Goal: Task Accomplishment & Management: Use online tool/utility

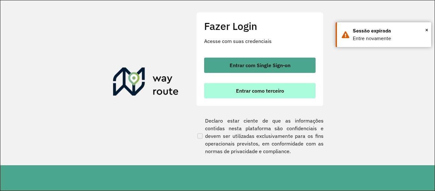
click at [245, 87] on button "Entrar como terceiro" at bounding box center [259, 90] width 111 height 15
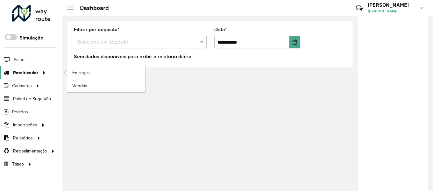
click at [42, 71] on icon at bounding box center [42, 72] width 5 height 10
click at [75, 73] on span "Entregas" at bounding box center [81, 72] width 18 height 7
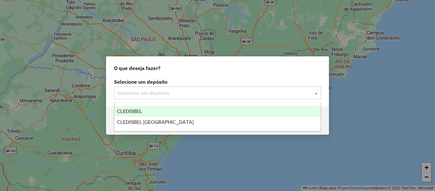
click at [316, 93] on span at bounding box center [317, 93] width 8 height 8
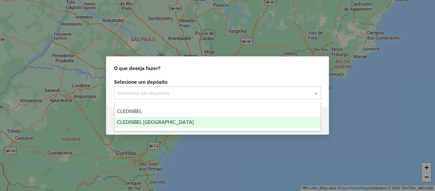
click at [173, 123] on span "CLEDISBEL [GEOGRAPHIC_DATA]" at bounding box center [155, 121] width 77 height 5
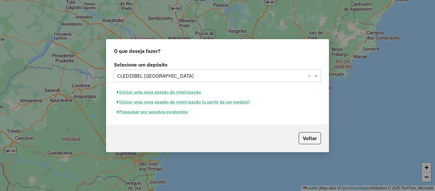
click at [197, 100] on button "Iniciar uma nova sessão de roteirização (a partir de um modelo)" at bounding box center [183, 102] width 139 height 10
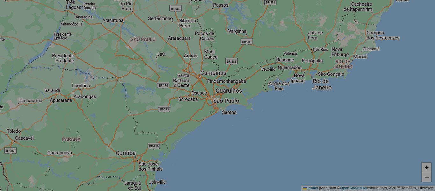
select select "*"
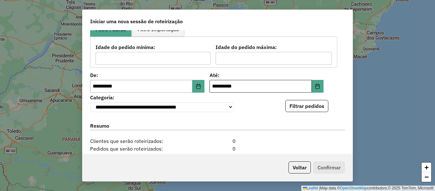
scroll to position [95, 0]
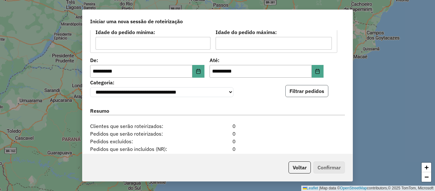
click at [292, 97] on button "Filtrar pedidos" at bounding box center [306, 91] width 43 height 12
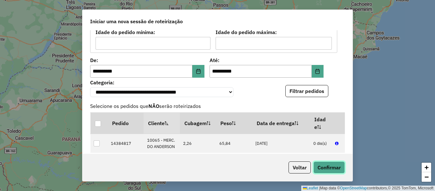
click at [335, 166] on button "Confirmar" at bounding box center [328, 167] width 31 height 12
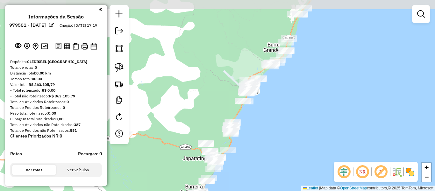
drag, startPoint x: 303, startPoint y: 93, endPoint x: 283, endPoint y: 116, distance: 31.1
click at [283, 116] on div "Janela de atendimento Grade de atendimento Capacidade Transportadoras Veículos …" at bounding box center [217, 95] width 435 height 191
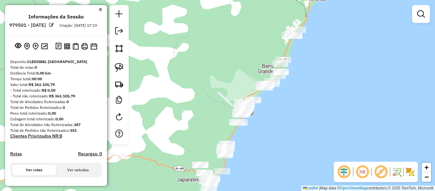
drag, startPoint x: 281, startPoint y: 117, endPoint x: 275, endPoint y: 138, distance: 21.6
click at [275, 138] on div "Janela de atendimento Grade de atendimento Capacidade Transportadoras Veículos …" at bounding box center [217, 95] width 435 height 191
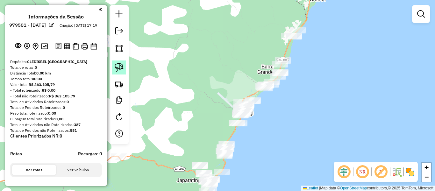
click at [122, 66] on img at bounding box center [119, 67] width 9 height 9
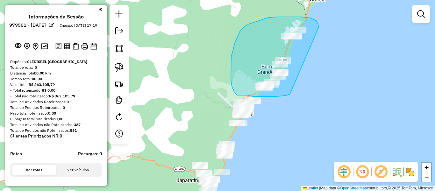
drag, startPoint x: 318, startPoint y: 28, endPoint x: 290, endPoint y: 94, distance: 72.3
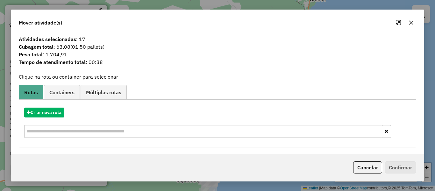
click at [408, 24] on icon "button" at bounding box center [410, 22] width 5 height 5
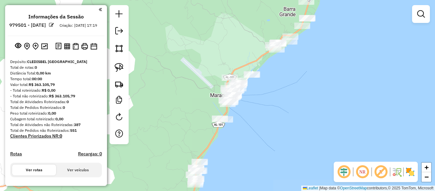
drag, startPoint x: 273, startPoint y: 120, endPoint x: 270, endPoint y: 91, distance: 28.7
click at [270, 91] on div "Janela de atendimento Grade de atendimento Capacidade Transportadoras Veículos …" at bounding box center [217, 95] width 435 height 191
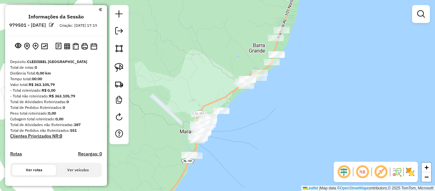
drag, startPoint x: 287, startPoint y: 93, endPoint x: 260, endPoint y: 131, distance: 46.9
click at [260, 131] on div "Janela de atendimento Grade de atendimento Capacidade Transportadoras Veículos …" at bounding box center [217, 95] width 435 height 191
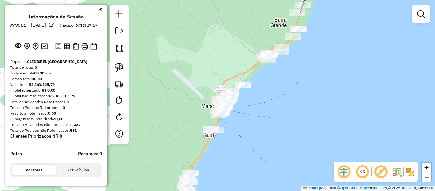
drag, startPoint x: 233, startPoint y: 132, endPoint x: 179, endPoint y: 82, distance: 73.2
click at [254, 105] on div "Janela de atendimento Grade de atendimento Capacidade Transportadoras Veículos …" at bounding box center [217, 95] width 435 height 191
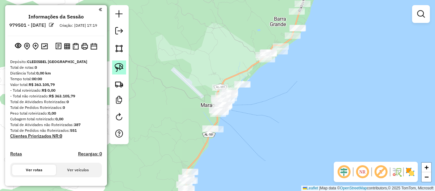
click at [118, 67] on img at bounding box center [119, 67] width 9 height 9
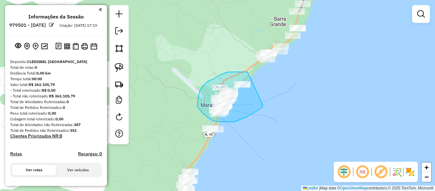
drag, startPoint x: 247, startPoint y: 72, endPoint x: 262, endPoint y: 105, distance: 36.2
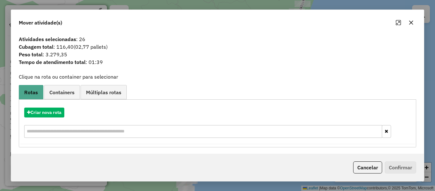
click at [410, 24] on icon "button" at bounding box center [410, 22] width 5 height 5
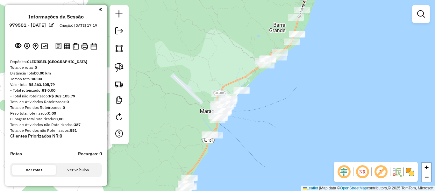
drag, startPoint x: 266, startPoint y: 108, endPoint x: 266, endPoint y: 114, distance: 6.1
click at [266, 114] on div "Janela de atendimento Grade de atendimento Capacidade Transportadoras Veículos …" at bounding box center [217, 95] width 435 height 191
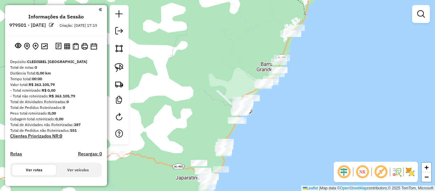
drag, startPoint x: 265, startPoint y: 122, endPoint x: 263, endPoint y: 118, distance: 4.3
click at [263, 118] on div "Janela de atendimento Grade de atendimento Capacidade Transportadoras Veículos …" at bounding box center [217, 95] width 435 height 191
click at [120, 64] on img at bounding box center [119, 67] width 9 height 9
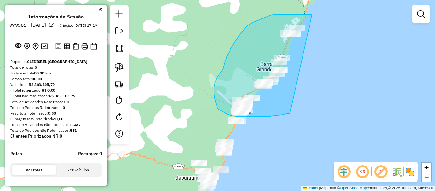
drag, startPoint x: 312, startPoint y: 14, endPoint x: 290, endPoint y: 114, distance: 101.7
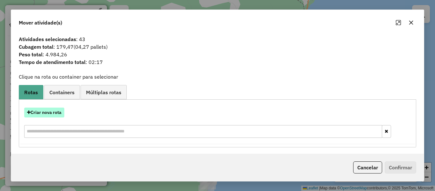
click at [41, 112] on button "Criar nova rota" at bounding box center [44, 113] width 40 height 10
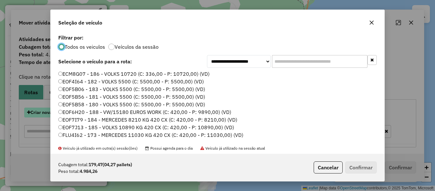
scroll to position [3, 2]
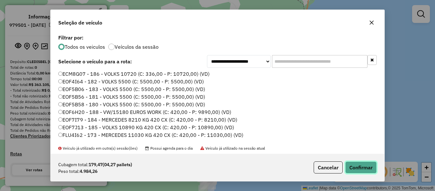
click at [364, 165] on button "Confirmar" at bounding box center [360, 167] width 31 height 12
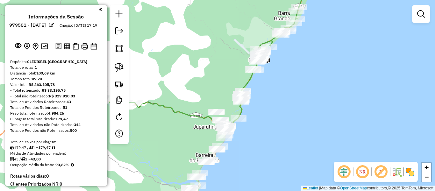
drag, startPoint x: 275, startPoint y: 130, endPoint x: 293, endPoint y: 79, distance: 53.8
click at [293, 79] on div "Janela de atendimento Grade de atendimento Capacidade Transportadoras Veículos …" at bounding box center [217, 95] width 435 height 191
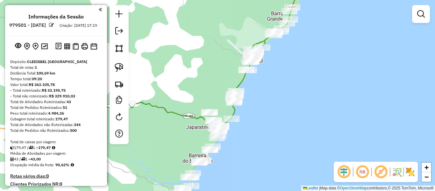
drag, startPoint x: 278, startPoint y: 96, endPoint x: 267, endPoint y: 96, distance: 10.8
click at [267, 96] on div "Janela de atendimento Grade de atendimento Capacidade Transportadoras Veículos …" at bounding box center [217, 95] width 435 height 191
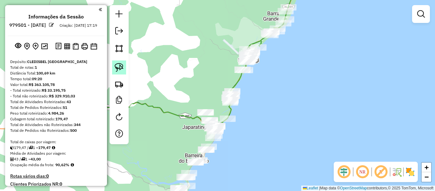
click at [121, 66] on img at bounding box center [119, 67] width 9 height 9
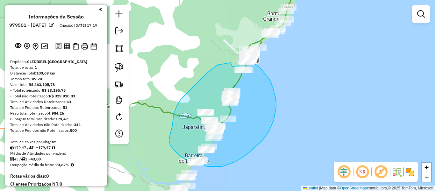
drag, startPoint x: 230, startPoint y: 63, endPoint x: 232, endPoint y: 67, distance: 4.6
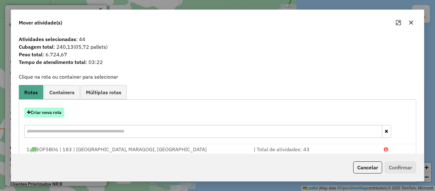
click at [37, 111] on button "Criar nova rota" at bounding box center [44, 113] width 40 height 10
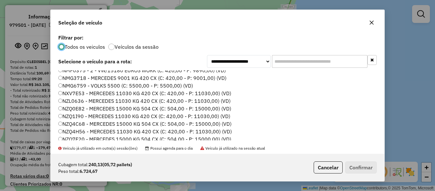
scroll to position [127, 0]
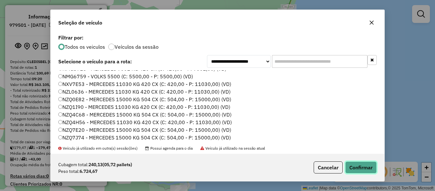
click at [352, 169] on button "Confirmar" at bounding box center [360, 167] width 31 height 12
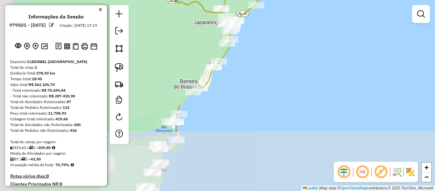
drag, startPoint x: 234, startPoint y: 145, endPoint x: 271, endPoint y: 53, distance: 98.7
click at [271, 53] on div "Janela de atendimento Grade de atendimento Capacidade Transportadoras Veículos …" at bounding box center [217, 95] width 435 height 191
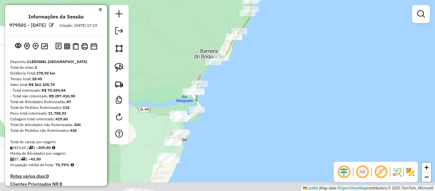
drag, startPoint x: 232, startPoint y: 125, endPoint x: 253, endPoint y: 84, distance: 46.1
click at [253, 84] on div "Janela de atendimento Grade de atendimento Capacidade Transportadoras Veículos …" at bounding box center [217, 95] width 435 height 191
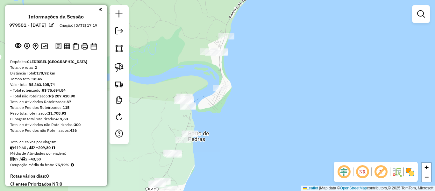
drag, startPoint x: 225, startPoint y: 99, endPoint x: 240, endPoint y: 110, distance: 19.2
click at [240, 110] on div "Janela de atendimento Grade de atendimento Capacidade Transportadoras Veículos …" at bounding box center [217, 95] width 435 height 191
click at [118, 67] on img at bounding box center [119, 67] width 9 height 9
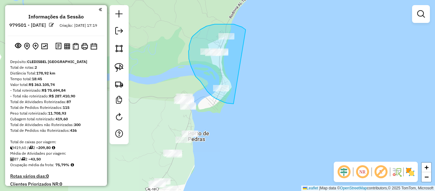
drag, startPoint x: 245, startPoint y: 31, endPoint x: 237, endPoint y: 102, distance: 72.1
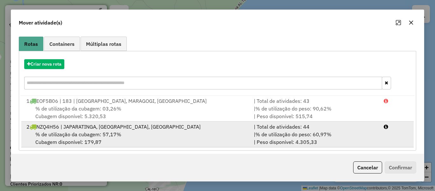
scroll to position [53, 0]
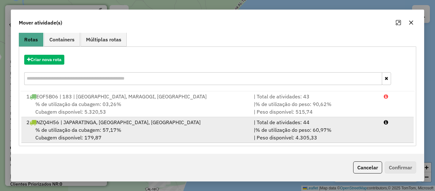
click at [94, 133] on div "% de utilização da cubagem: 57,17% Cubagem disponível: 179,87" at bounding box center [136, 133] width 227 height 15
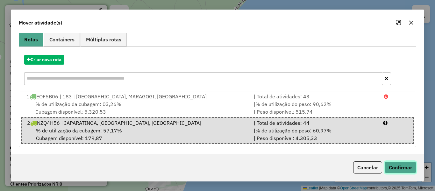
click at [396, 169] on button "Confirmar" at bounding box center [399, 167] width 31 height 12
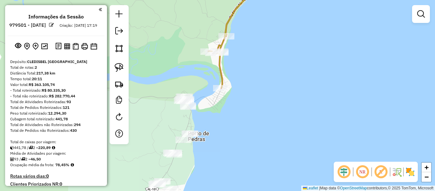
scroll to position [0, 0]
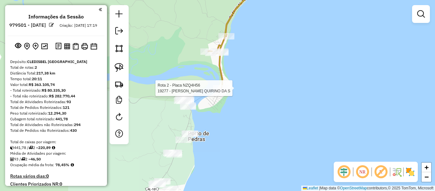
select select "**********"
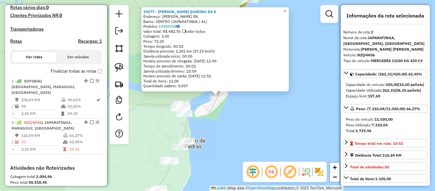
scroll to position [262, 0]
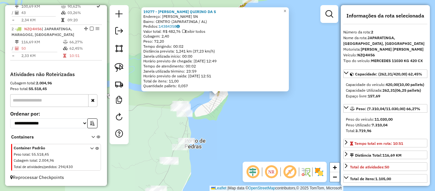
click at [272, 103] on div "19277 - JACKSON QUIRINO DA S Endereço: BENEDITO SANTIAGO CALACA SN Bairro: CENT…" at bounding box center [217, 95] width 435 height 191
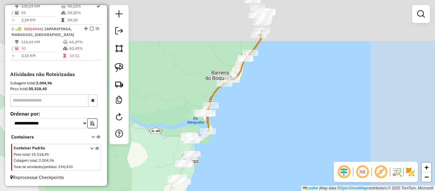
drag, startPoint x: 290, startPoint y: 66, endPoint x: 253, endPoint y: 108, distance: 56.6
click at [252, 128] on div "Janela de atendimento Grade de atendimento Capacidade Transportadoras Veículos …" at bounding box center [217, 95] width 435 height 191
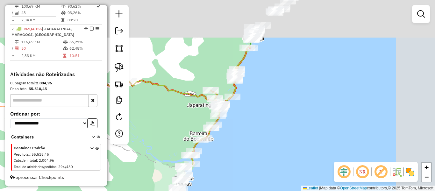
drag, startPoint x: 308, startPoint y: 57, endPoint x: 267, endPoint y: 117, distance: 73.0
click at [267, 120] on div "Janela de atendimento Grade de atendimento Capacidade Transportadoras Veículos …" at bounding box center [217, 95] width 435 height 191
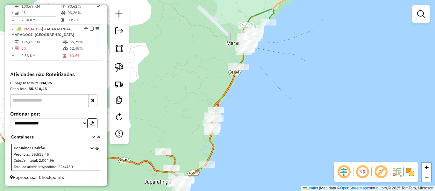
drag, startPoint x: 259, startPoint y: 64, endPoint x: 255, endPoint y: 92, distance: 28.2
click at [255, 92] on div "Janela de atendimento Grade de atendimento Capacidade Transportadoras Veículos …" at bounding box center [217, 95] width 435 height 191
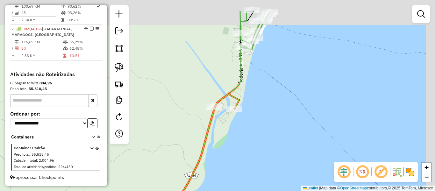
drag, startPoint x: 267, startPoint y: 82, endPoint x: 266, endPoint y: 87, distance: 4.8
click at [266, 87] on div "Janela de atendimento Grade de atendimento Capacidade Transportadoras Veículos …" at bounding box center [217, 95] width 435 height 191
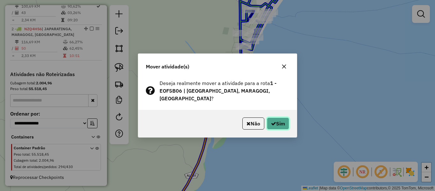
click at [270, 117] on button "Sim" at bounding box center [278, 123] width 22 height 12
click at [276, 124] on button "Sim" at bounding box center [278, 123] width 22 height 12
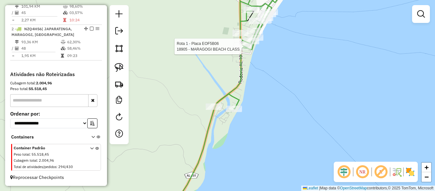
select select "**********"
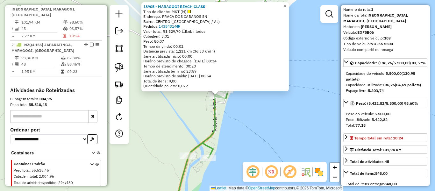
scroll to position [32, 0]
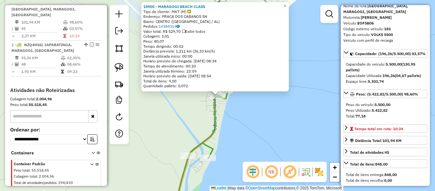
click at [275, 136] on div "18905 - MARAGOGI BEACH CLASS Tipo de cliente: MKT (M) Endereço: PRACA DOS CABAN…" at bounding box center [217, 95] width 435 height 191
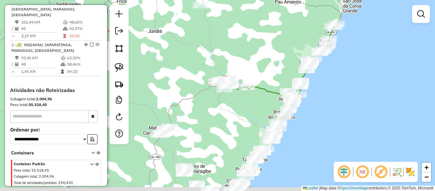
drag, startPoint x: 307, startPoint y: 110, endPoint x: 318, endPoint y: 77, distance: 34.5
click at [318, 77] on div "Janela de atendimento Grade de atendimento Capacidade Transportadoras Veículos …" at bounding box center [217, 95] width 435 height 191
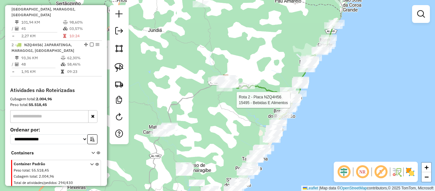
select select "**********"
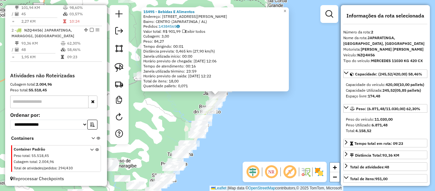
scroll to position [262, 0]
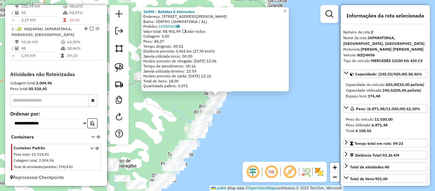
click at [326, 127] on div "15495 - Bebidas E Alimentos Endereço: R Rua Francisco De Barros Reges, 200 Bair…" at bounding box center [217, 95] width 435 height 191
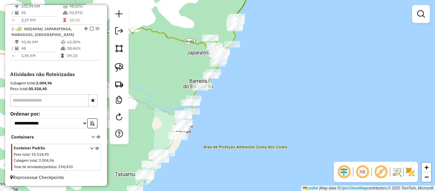
drag, startPoint x: 244, startPoint y: 114, endPoint x: 317, endPoint y: 65, distance: 87.9
click at [317, 65] on div "Janela de atendimento Grade de atendimento Capacidade Transportadoras Veículos …" at bounding box center [217, 95] width 435 height 191
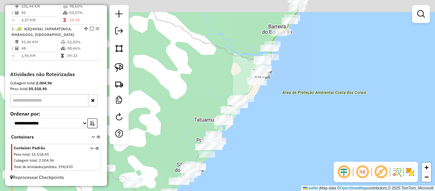
drag, startPoint x: 279, startPoint y: 110, endPoint x: 277, endPoint y: 134, distance: 24.3
click at [277, 134] on div "Janela de atendimento Grade de atendimento Capacidade Transportadoras Veículos …" at bounding box center [217, 95] width 435 height 191
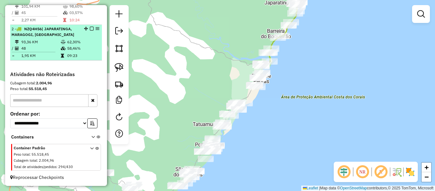
click at [90, 30] on em at bounding box center [92, 29] width 4 height 4
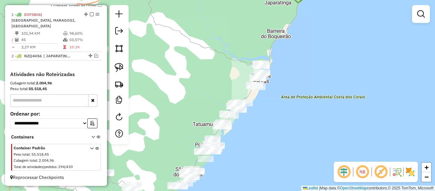
scroll to position [235, 0]
click at [119, 65] on img at bounding box center [119, 67] width 9 height 9
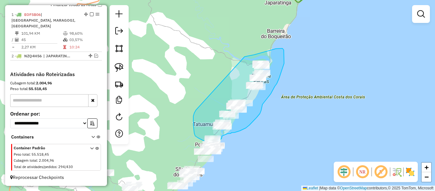
drag, startPoint x: 244, startPoint y: 57, endPoint x: 198, endPoint y: 107, distance: 68.2
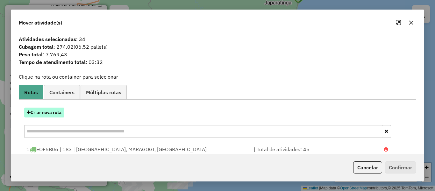
click at [46, 112] on button "Criar nova rota" at bounding box center [44, 113] width 40 height 10
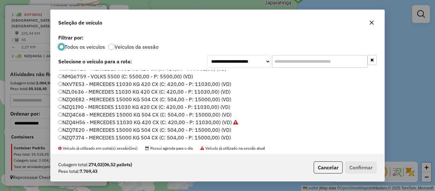
scroll to position [159, 0]
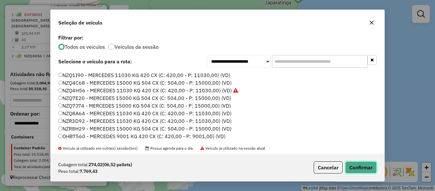
click at [358, 168] on button "Confirmar" at bounding box center [360, 167] width 31 height 12
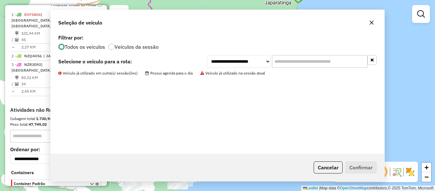
scroll to position [262, 0]
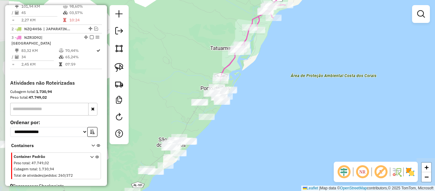
drag, startPoint x: 245, startPoint y: 148, endPoint x: 284, endPoint y: 96, distance: 64.7
click at [284, 96] on div "Janela de atendimento Grade de atendimento Capacidade Transportadoras Veículos …" at bounding box center [217, 95] width 435 height 191
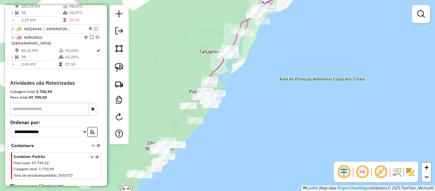
click at [172, 105] on div "Janela de atendimento Grade de atendimento Capacidade Transportadoras Veículos …" at bounding box center [217, 95] width 435 height 191
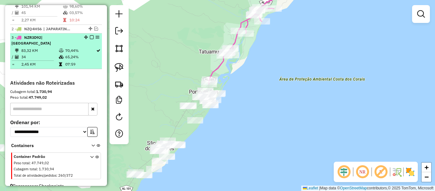
click at [90, 36] on em at bounding box center [92, 37] width 4 height 4
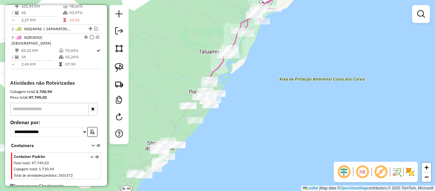
scroll to position [244, 0]
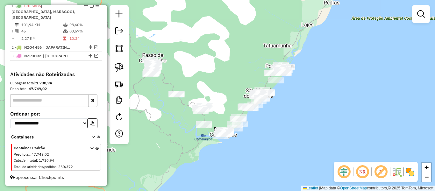
drag, startPoint x: 163, startPoint y: 90, endPoint x: 262, endPoint y: 65, distance: 102.0
click at [262, 65] on div "Janela de atendimento Grade de atendimento Capacidade Transportadoras Veículos …" at bounding box center [217, 95] width 435 height 191
click at [116, 67] on img at bounding box center [119, 67] width 9 height 9
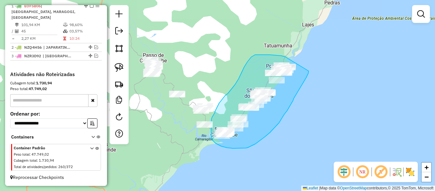
drag, startPoint x: 285, startPoint y: 57, endPoint x: 308, endPoint y: 71, distance: 27.6
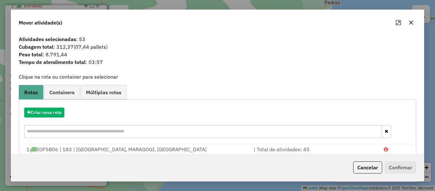
click at [410, 23] on icon "button" at bounding box center [411, 23] width 4 height 4
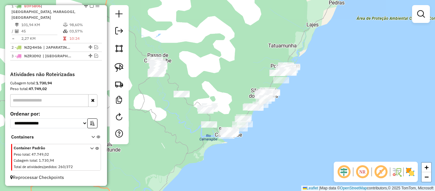
drag, startPoint x: 284, startPoint y: 123, endPoint x: 321, endPoint y: 122, distance: 36.6
click at [322, 121] on div "Janela de atendimento Grade de atendimento Capacidade Transportadoras Veículos …" at bounding box center [217, 95] width 435 height 191
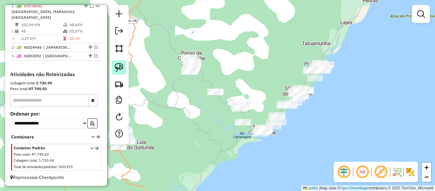
click at [121, 69] on img at bounding box center [119, 67] width 9 height 9
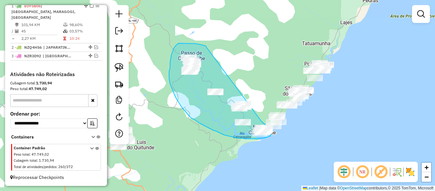
drag, startPoint x: 206, startPoint y: 47, endPoint x: 259, endPoint y: 113, distance: 84.4
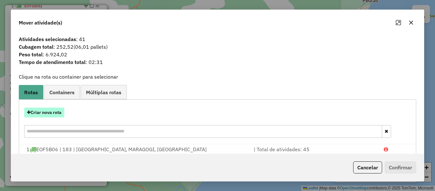
click at [42, 116] on button "Criar nova rota" at bounding box center [44, 113] width 40 height 10
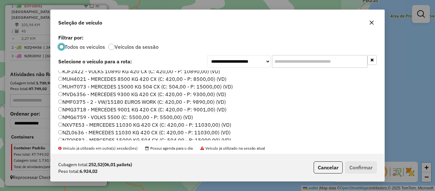
scroll to position [95, 0]
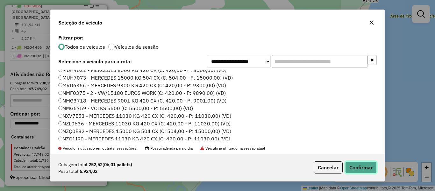
click at [350, 168] on button "Confirmar" at bounding box center [360, 167] width 31 height 12
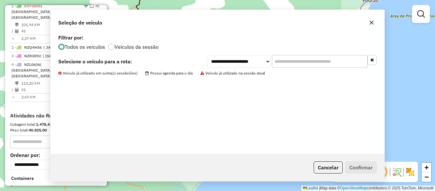
scroll to position [262, 0]
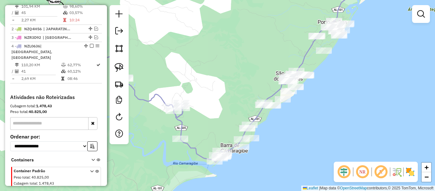
drag, startPoint x: 262, startPoint y: 115, endPoint x: 213, endPoint y: 125, distance: 50.4
click at [213, 125] on div "Janela de atendimento Grade de atendimento Capacidade Transportadoras Veículos …" at bounding box center [217, 95] width 435 height 191
click at [121, 67] on img at bounding box center [119, 67] width 9 height 9
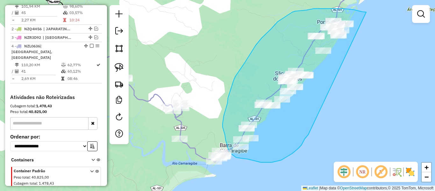
drag, startPoint x: 366, startPoint y: 12, endPoint x: 309, endPoint y: 132, distance: 132.3
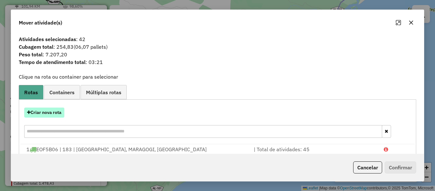
click at [52, 112] on button "Criar nova rota" at bounding box center [44, 113] width 40 height 10
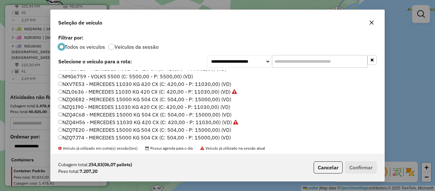
scroll to position [159, 0]
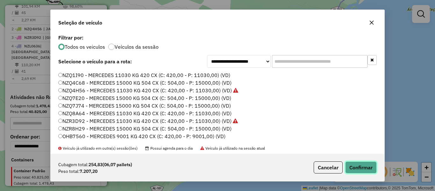
click at [368, 171] on button "Confirmar" at bounding box center [360, 167] width 31 height 12
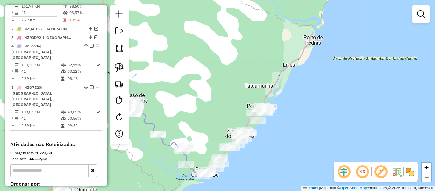
drag, startPoint x: 332, startPoint y: 78, endPoint x: 276, endPoint y: 112, distance: 65.3
click at [272, 131] on div "Janela de atendimento Grade de atendimento Capacidade Transportadoras Veículos …" at bounding box center [217, 95] width 435 height 191
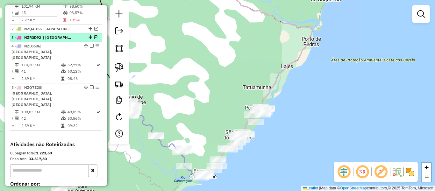
click at [94, 38] on em at bounding box center [96, 37] width 4 height 4
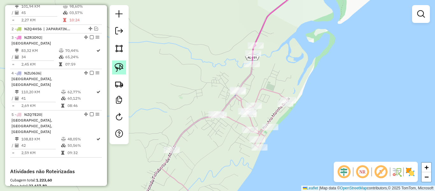
click at [117, 69] on img at bounding box center [119, 67] width 9 height 9
drag, startPoint x: 247, startPoint y: 82, endPoint x: 247, endPoint y: 100, distance: 18.5
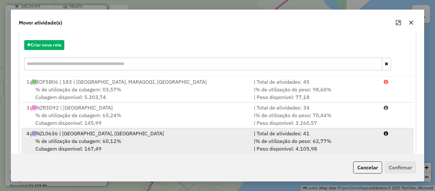
scroll to position [79, 0]
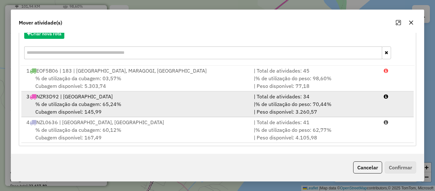
click at [143, 104] on div "% de utilização da cubagem: 65,24% Cubagem disponível: 145,99" at bounding box center [136, 107] width 227 height 15
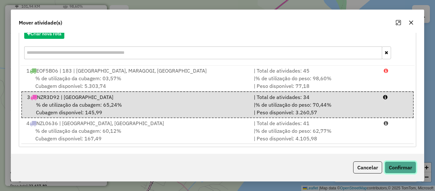
click at [394, 168] on button "Confirmar" at bounding box center [399, 167] width 31 height 12
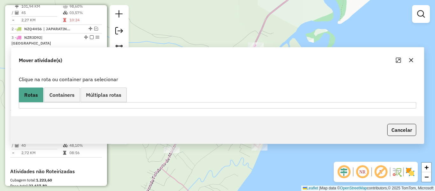
scroll to position [0, 0]
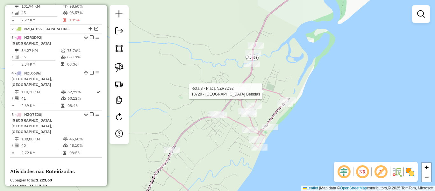
select select "**********"
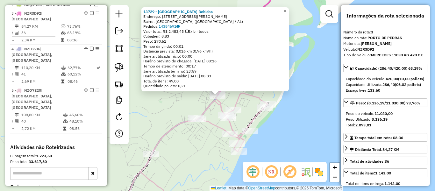
scroll to position [290, 0]
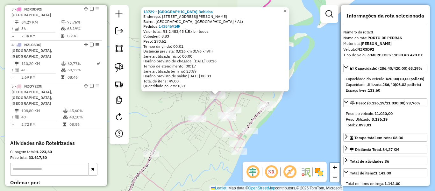
click at [315, 128] on div "13729 - Porto Bebidas Endereço: R Rua Antonio Buarque Braga, 28 Bairro: PORTO D…" at bounding box center [217, 95] width 435 height 191
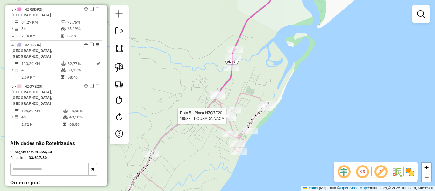
select select "**********"
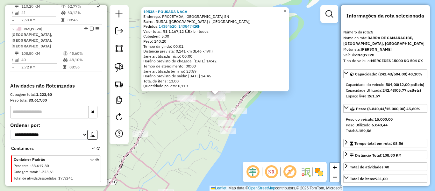
scroll to position [353, 0]
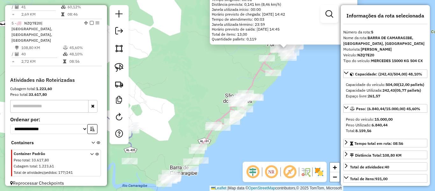
drag, startPoint x: 239, startPoint y: 124, endPoint x: 236, endPoint y: 61, distance: 63.0
click at [236, 61] on div "19538 - POUSADA NACA Endereço: PROJETADA, DISTRITO TATUAMUNHA SN Bairro: RURAL …" at bounding box center [217, 95] width 435 height 191
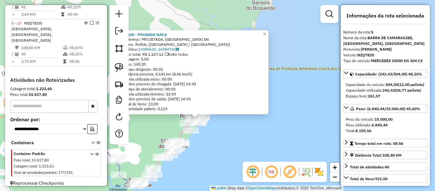
drag, startPoint x: 276, startPoint y: 80, endPoint x: 224, endPoint y: 154, distance: 90.1
click at [224, 154] on div "19538 - POUSADA NACA Endereço: PROJETADA, DISTRITO TATUAMUNHA SN Bairro: RURAL …" at bounding box center [217, 95] width 435 height 191
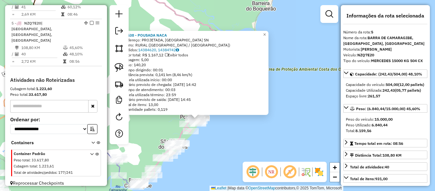
click at [234, 138] on div "19538 - POUSADA NACA Endereço: PROJETADA, DISTRITO TATUAMUNHA SN Bairro: RURAL …" at bounding box center [217, 95] width 435 height 191
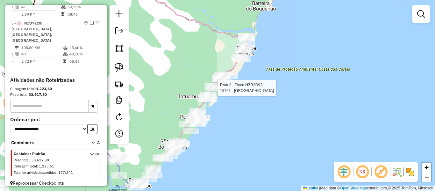
select select "**********"
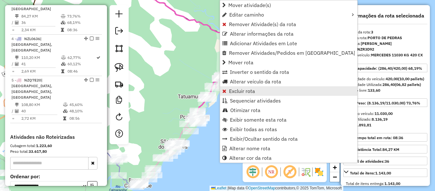
scroll to position [290, 0]
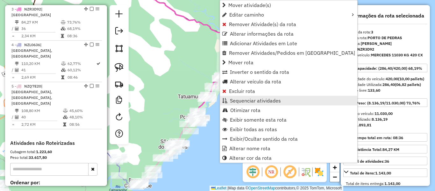
click at [244, 100] on span "Sequenciar atividades" at bounding box center [255, 100] width 51 height 5
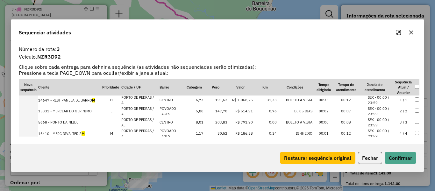
scroll to position [0, 0]
click at [411, 32] on icon "button" at bounding box center [410, 32] width 5 height 5
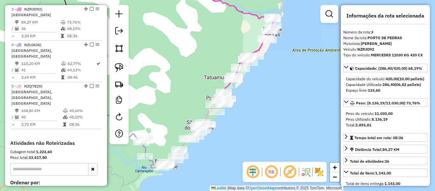
drag, startPoint x: 246, startPoint y: 114, endPoint x: 255, endPoint y: 104, distance: 13.7
click at [256, 104] on div "Janela de atendimento Grade de atendimento Capacidade Transportadoras Veículos …" at bounding box center [217, 95] width 435 height 191
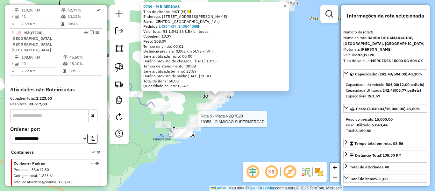
scroll to position [353, 0]
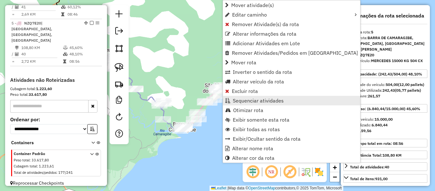
click at [246, 101] on span "Sequenciar atividades" at bounding box center [258, 100] width 51 height 5
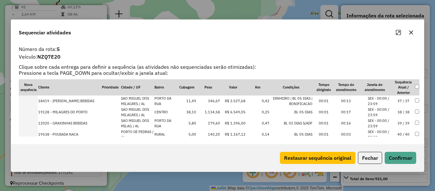
scroll to position [410, 0]
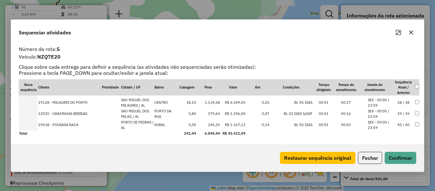
click at [410, 34] on icon "button" at bounding box center [410, 32] width 5 height 5
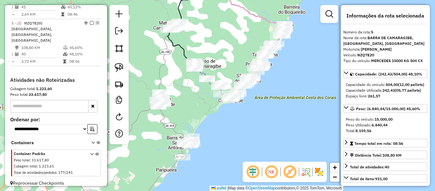
drag, startPoint x: 237, startPoint y: 113, endPoint x: 260, endPoint y: 96, distance: 28.3
click at [260, 96] on div "Janela de atendimento Grade de atendimento Capacidade Transportadoras Veículos …" at bounding box center [217, 95] width 435 height 191
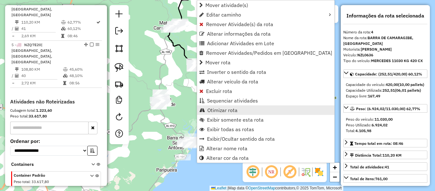
scroll to position [326, 0]
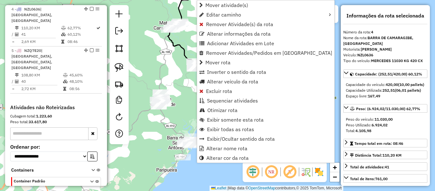
click at [304, 86] on div "Janela de atendimento Grade de atendimento Capacidade Transportadoras Veículos …" at bounding box center [217, 95] width 435 height 191
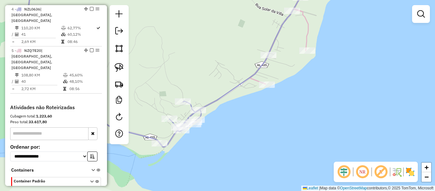
click at [191, 84] on div "Janela de atendimento Grade de atendimento Capacidade Transportadoras Veículos …" at bounding box center [217, 95] width 435 height 191
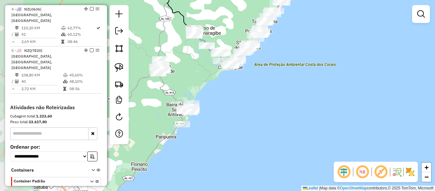
drag, startPoint x: 200, startPoint y: 100, endPoint x: 240, endPoint y: 80, distance: 44.4
click at [240, 80] on div "Janela de atendimento Grade de atendimento Capacidade Transportadoras Veículos …" at bounding box center [217, 95] width 435 height 191
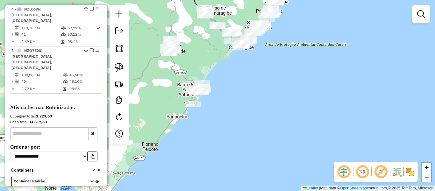
drag, startPoint x: 231, startPoint y: 104, endPoint x: 240, endPoint y: 84, distance: 21.5
click at [240, 84] on div "Janela de atendimento Grade de atendimento Capacidade Transportadoras Veículos …" at bounding box center [217, 95] width 435 height 191
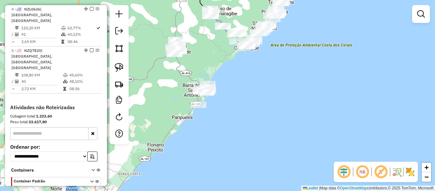
drag, startPoint x: 164, startPoint y: 88, endPoint x: 169, endPoint y: 89, distance: 5.4
click at [169, 89] on div "Janela de atendimento Grade de atendimento Capacidade Transportadoras Veículos …" at bounding box center [217, 95] width 435 height 191
click at [119, 66] on img at bounding box center [119, 67] width 9 height 9
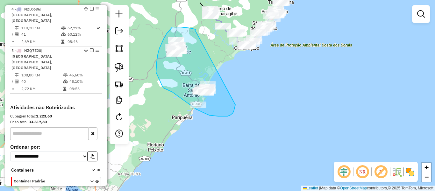
drag, startPoint x: 195, startPoint y: 30, endPoint x: 235, endPoint y: 99, distance: 80.5
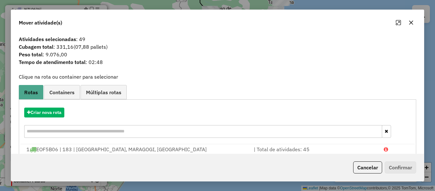
click at [411, 23] on icon "button" at bounding box center [411, 23] width 4 height 4
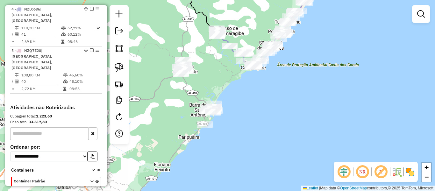
drag, startPoint x: 169, startPoint y: 102, endPoint x: 176, endPoint y: 123, distance: 22.0
click at [176, 123] on div "Janela de atendimento Grade de atendimento Capacidade Transportadoras Veículos …" at bounding box center [217, 95] width 435 height 191
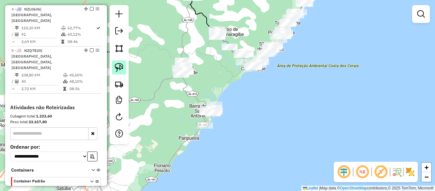
click at [116, 66] on img at bounding box center [119, 67] width 9 height 9
drag, startPoint x: 194, startPoint y: 54, endPoint x: 197, endPoint y: 80, distance: 26.0
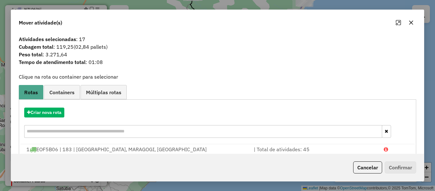
click at [410, 24] on icon "button" at bounding box center [410, 22] width 5 height 5
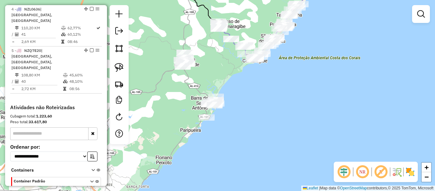
drag, startPoint x: 228, startPoint y: 87, endPoint x: 229, endPoint y: 80, distance: 7.5
click at [229, 80] on div "Janela de atendimento Grade de atendimento Capacidade Transportadoras Veículos …" at bounding box center [217, 95] width 435 height 191
click at [120, 67] on img at bounding box center [119, 67] width 9 height 9
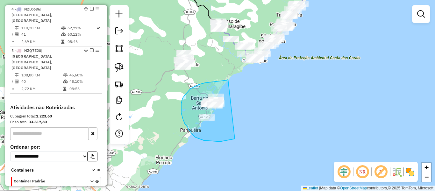
drag, startPoint x: 228, startPoint y: 80, endPoint x: 246, endPoint y: 130, distance: 53.7
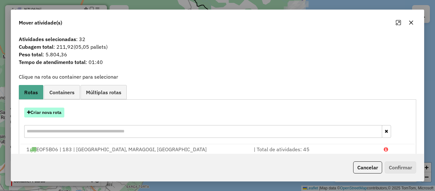
click at [43, 115] on button "Criar nova rota" at bounding box center [44, 113] width 40 height 10
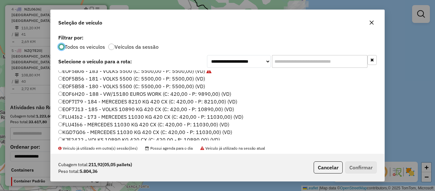
scroll to position [32, 0]
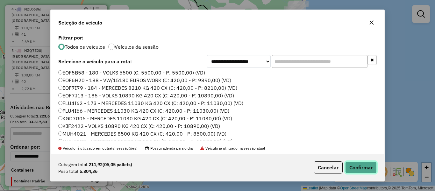
click at [357, 167] on button "Confirmar" at bounding box center [360, 167] width 31 height 12
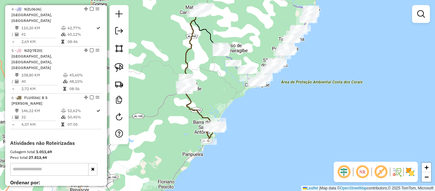
drag, startPoint x: 280, startPoint y: 104, endPoint x: 242, endPoint y: 122, distance: 42.1
click at [283, 133] on div "Janela de atendimento Grade de atendimento Capacidade Transportadoras Veículos …" at bounding box center [217, 95] width 435 height 191
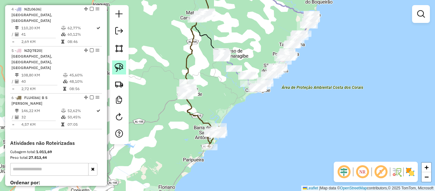
click at [122, 69] on img at bounding box center [119, 67] width 9 height 9
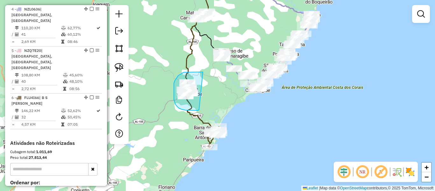
drag, startPoint x: 203, startPoint y: 72, endPoint x: 206, endPoint y: 102, distance: 30.1
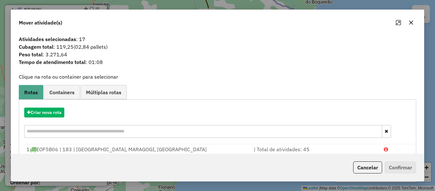
click at [412, 22] on icon "button" at bounding box center [410, 22] width 5 height 5
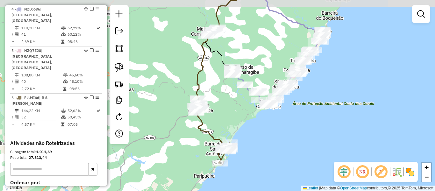
drag, startPoint x: 215, startPoint y: 93, endPoint x: 223, endPoint y: 106, distance: 14.7
click at [223, 106] on div "Janela de atendimento Grade de atendimento Capacidade Transportadoras Veículos …" at bounding box center [217, 95] width 435 height 191
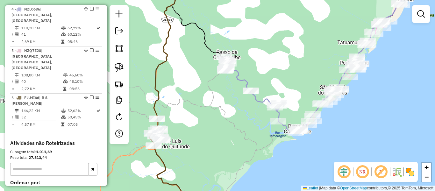
drag, startPoint x: 219, startPoint y: 99, endPoint x: 204, endPoint y: 115, distance: 21.4
click at [204, 115] on div "Janela de atendimento Grade de atendimento Capacidade Transportadoras Veículos …" at bounding box center [217, 95] width 435 height 191
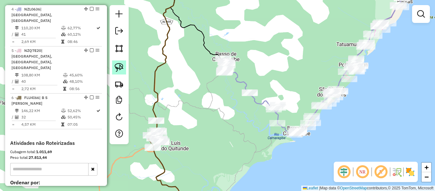
click at [117, 66] on img at bounding box center [119, 67] width 9 height 9
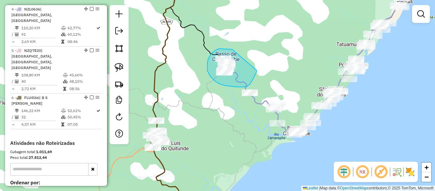
drag, startPoint x: 232, startPoint y: 49, endPoint x: 256, endPoint y: 70, distance: 32.3
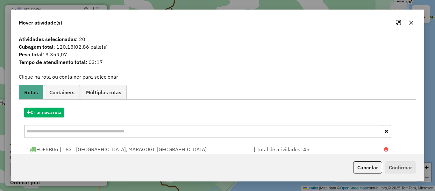
click at [414, 24] on button "button" at bounding box center [411, 22] width 10 height 10
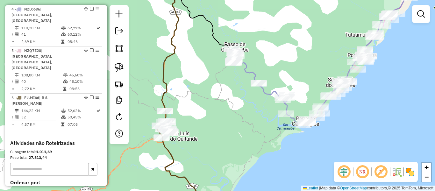
click at [224, 107] on div "Janela de atendimento Grade de atendimento Capacidade Transportadoras Veículos …" at bounding box center [217, 95] width 435 height 191
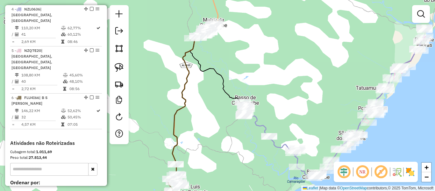
drag, startPoint x: 202, startPoint y: 85, endPoint x: 213, endPoint y: 142, distance: 57.7
click at [213, 142] on div "Janela de atendimento Grade de atendimento Capacidade Transportadoras Veículos …" at bounding box center [217, 95] width 435 height 191
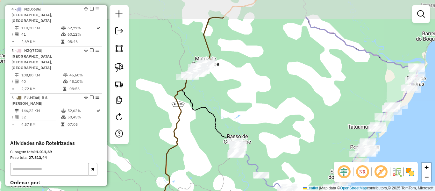
drag, startPoint x: 224, startPoint y: 70, endPoint x: 209, endPoint y: 108, distance: 40.1
click at [215, 108] on div "Janela de atendimento Grade de atendimento Capacidade Transportadoras Veículos …" at bounding box center [217, 95] width 435 height 191
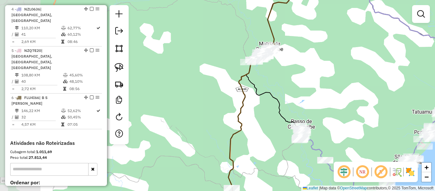
drag, startPoint x: 233, startPoint y: 87, endPoint x: 269, endPoint y: 88, distance: 36.0
click at [280, 80] on div "Janela de atendimento Grade de atendimento Capacidade Transportadoras Veículos …" at bounding box center [217, 95] width 435 height 191
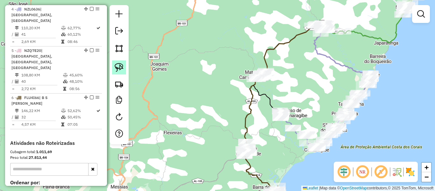
drag, startPoint x: 121, startPoint y: 69, endPoint x: 172, endPoint y: 69, distance: 51.2
click at [121, 69] on img at bounding box center [119, 67] width 9 height 9
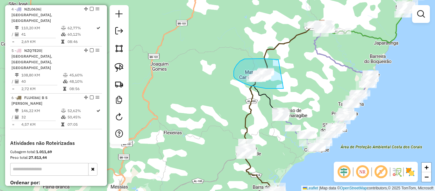
drag, startPoint x: 278, startPoint y: 59, endPoint x: 283, endPoint y: 88, distance: 29.4
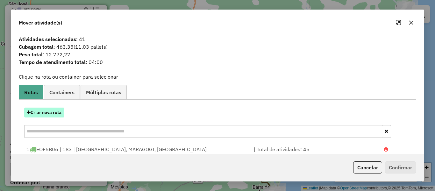
click at [43, 113] on button "Criar nova rota" at bounding box center [44, 113] width 40 height 10
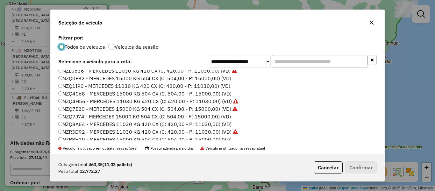
scroll to position [159, 0]
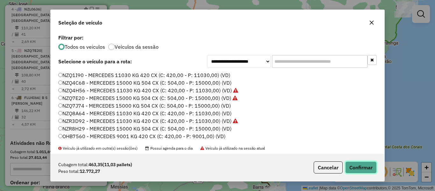
click at [353, 165] on button "Confirmar" at bounding box center [360, 167] width 31 height 12
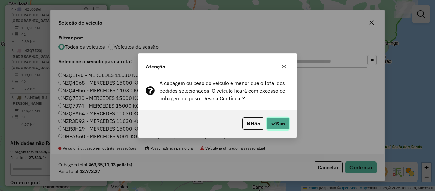
click at [284, 125] on button "Sim" at bounding box center [278, 123] width 22 height 12
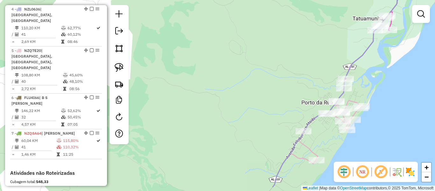
drag, startPoint x: 319, startPoint y: 103, endPoint x: 317, endPoint y: 80, distance: 23.6
click at [317, 79] on div "Janela de atendimento Grade de atendimento Capacidade Transportadoras Veículos …" at bounding box center [217, 95] width 435 height 191
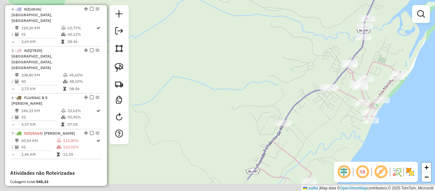
drag, startPoint x: 289, startPoint y: 91, endPoint x: 300, endPoint y: 55, distance: 37.9
click at [300, 51] on div "Janela de atendimento Grade de atendimento Capacidade Transportadoras Veículos …" at bounding box center [217, 95] width 435 height 191
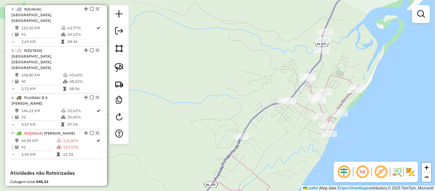
drag, startPoint x: 364, startPoint y: 87, endPoint x: 352, endPoint y: 111, distance: 26.6
click at [360, 111] on div "Janela de atendimento Grade de atendimento Capacidade Transportadoras Veículos …" at bounding box center [217, 95] width 435 height 191
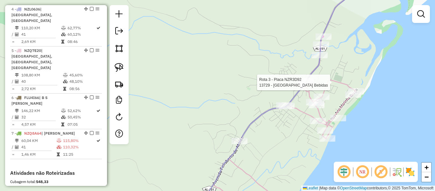
select select "**********"
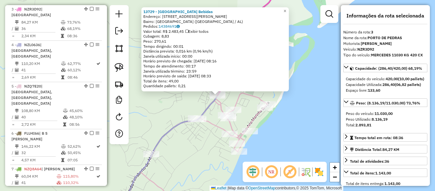
scroll to position [290, 0]
click at [285, 145] on div "13729 - Porto Bebidas Endereço: R Rua Antonio Buarque Braga, 28 Bairro: PORTO D…" at bounding box center [217, 95] width 435 height 191
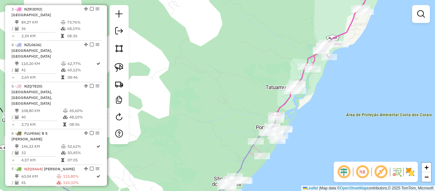
drag, startPoint x: 246, startPoint y: 119, endPoint x: 255, endPoint y: 77, distance: 43.0
click at [253, 83] on div "Janela de atendimento Grade de atendimento Capacidade Transportadoras Veículos …" at bounding box center [217, 95] width 435 height 191
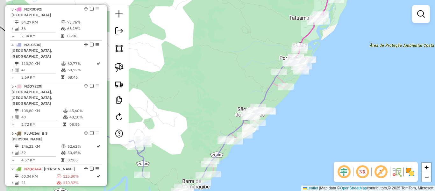
drag, startPoint x: 243, startPoint y: 91, endPoint x: 263, endPoint y: 55, distance: 41.9
click at [261, 57] on div "Janela de atendimento Grade de atendimento Capacidade Transportadoras Veículos …" at bounding box center [217, 95] width 435 height 191
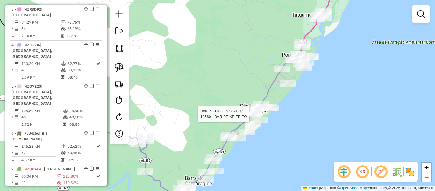
select select "**********"
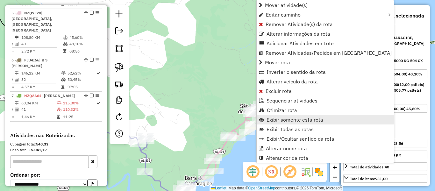
scroll to position [367, 0]
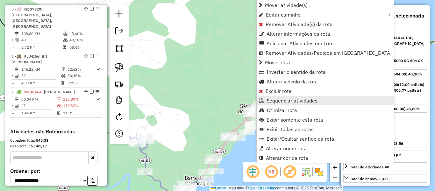
click at [280, 99] on span "Sequenciar atividades" at bounding box center [291, 100] width 51 height 5
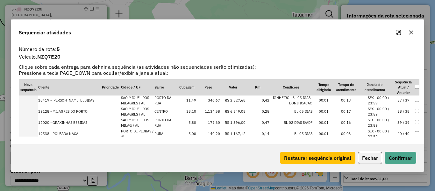
scroll to position [410, 0]
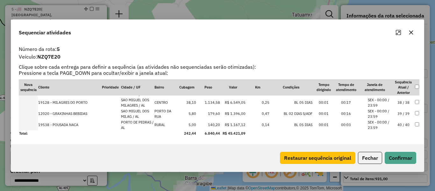
click at [409, 34] on icon "button" at bounding box center [410, 32] width 5 height 5
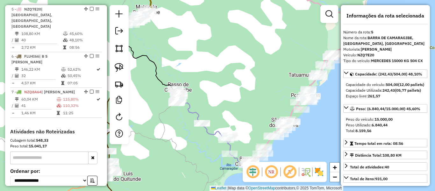
drag, startPoint x: 205, startPoint y: 88, endPoint x: 273, endPoint y: 106, distance: 70.2
click at [273, 106] on div "Janela de atendimento Grade de atendimento Capacidade Transportadoras Veículos …" at bounding box center [217, 95] width 435 height 191
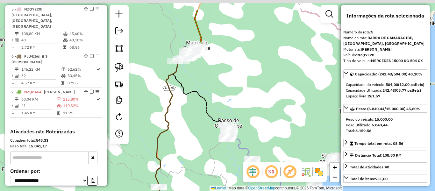
drag, startPoint x: 227, startPoint y: 62, endPoint x: 243, endPoint y: 101, distance: 42.2
click at [243, 101] on div "Janela de atendimento Grade de atendimento Capacidade Transportadoras Veículos …" at bounding box center [217, 95] width 435 height 191
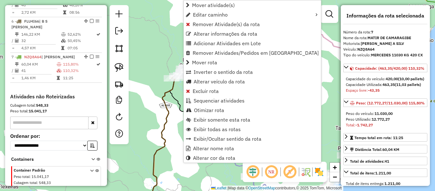
scroll to position [419, 0]
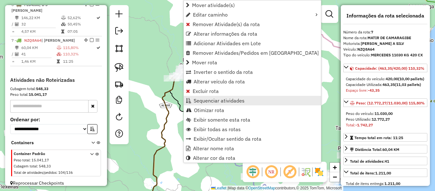
click at [201, 101] on span "Sequenciar atividades" at bounding box center [218, 100] width 51 height 5
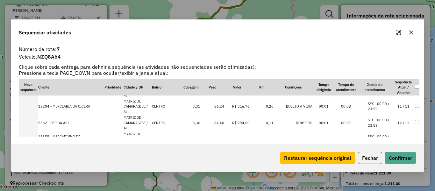
scroll to position [167, 0]
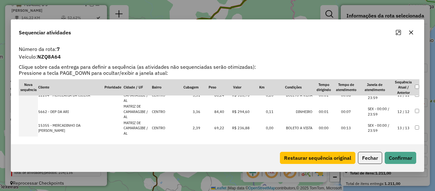
click at [412, 32] on icon "button" at bounding box center [410, 32] width 5 height 5
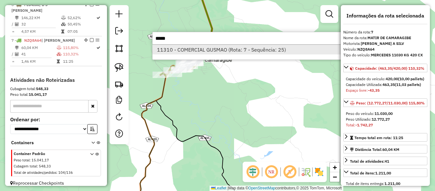
type input "*****"
click at [201, 50] on li "11310 - COMERCIAL GUSMAO (Rota: 7 - Sequência: 25)" at bounding box center [247, 50] width 190 height 10
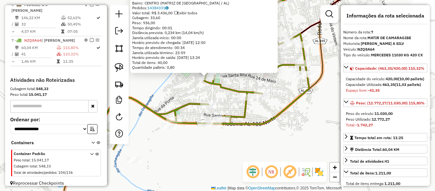
drag, startPoint x: 206, startPoint y: 75, endPoint x: 189, endPoint y: 81, distance: 17.5
click at [189, 81] on div "11310 - COMERCIAL GUSMAO Tipo de cliente: MKT (M) Endereço: R DR OSMAN MASCAREN…" at bounding box center [217, 95] width 435 height 191
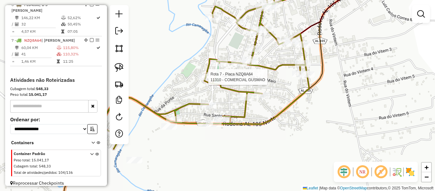
select select "**********"
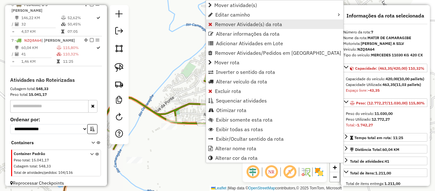
click at [228, 24] on span "Remover Atividade(s) da rota" at bounding box center [248, 24] width 67 height 5
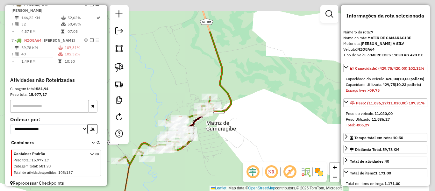
drag, startPoint x: 278, startPoint y: 82, endPoint x: 228, endPoint y: 133, distance: 71.5
click at [228, 133] on div "Janela de atendimento Grade de atendimento Capacidade Transportadoras Veículos …" at bounding box center [217, 95] width 435 height 191
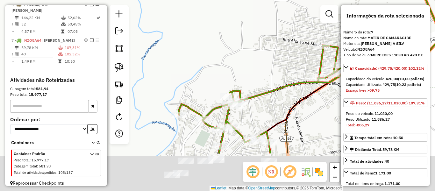
drag, startPoint x: 262, startPoint y: 119, endPoint x: 254, endPoint y: 81, distance: 38.4
click at [258, 65] on div "Janela de atendimento Grade de atendimento Capacidade Transportadoras Veículos …" at bounding box center [217, 95] width 435 height 191
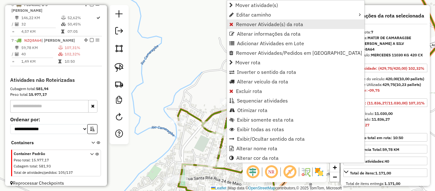
click at [250, 26] on span "Remover Atividade(s) da rota" at bounding box center [269, 24] width 67 height 5
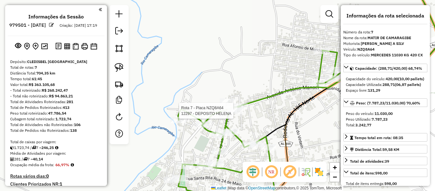
select select "**********"
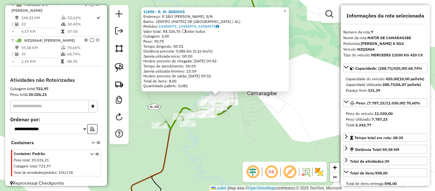
click at [247, 135] on div "11858 - R. W. BEBIDAS Endereço: R SÃO FRANCISCO DE ASSIS, S/N Bairro: CENTRO (M…" at bounding box center [217, 95] width 435 height 191
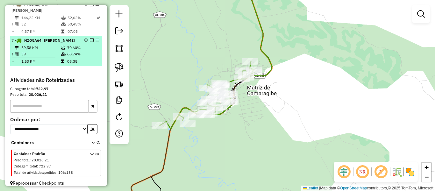
click at [90, 38] on em at bounding box center [92, 40] width 4 height 4
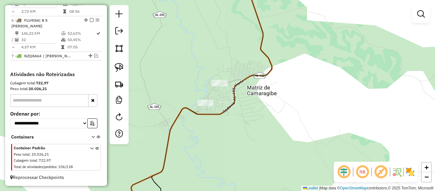
scroll to position [392, 0]
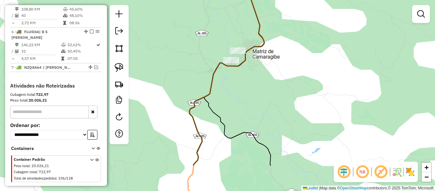
drag, startPoint x: 223, startPoint y: 139, endPoint x: 253, endPoint y: 94, distance: 54.8
click at [253, 94] on div "Janela de atendimento Grade de atendimento Capacidade Transportadoras Veículos …" at bounding box center [217, 95] width 435 height 191
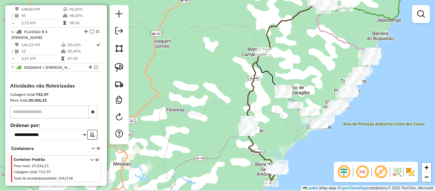
drag, startPoint x: 224, startPoint y: 114, endPoint x: 194, endPoint y: 96, distance: 34.4
click at [196, 96] on div "Janela de atendimento Grade de atendimento Capacidade Transportadoras Veículos …" at bounding box center [217, 95] width 435 height 191
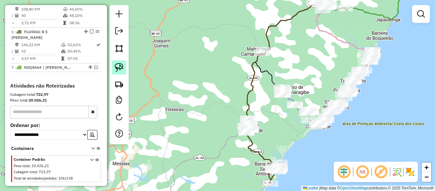
click at [118, 66] on img at bounding box center [119, 67] width 9 height 9
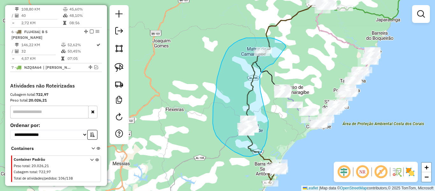
drag, startPoint x: 286, startPoint y: 47, endPoint x: 273, endPoint y: 63, distance: 20.4
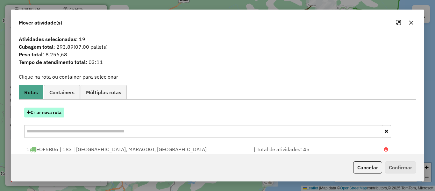
click at [49, 112] on button "Criar nova rota" at bounding box center [44, 113] width 40 height 10
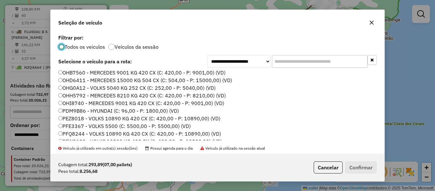
scroll to position [243, 0]
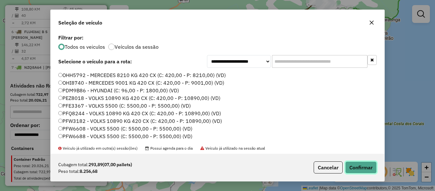
click at [355, 171] on button "Confirmar" at bounding box center [360, 167] width 31 height 12
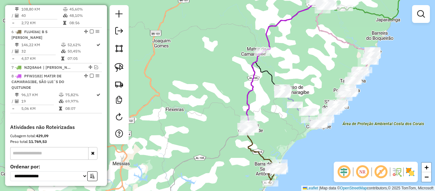
scroll to position [419, 0]
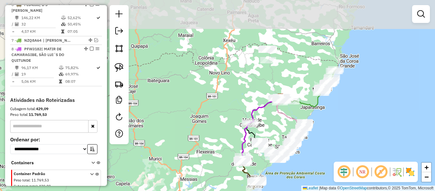
drag, startPoint x: 290, startPoint y: 78, endPoint x: 253, endPoint y: 96, distance: 41.4
click at [274, 116] on div "Janela de atendimento Grade de atendimento Capacidade Transportadoras Veículos …" at bounding box center [217, 95] width 435 height 191
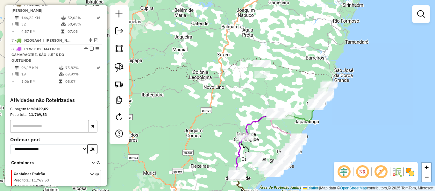
drag, startPoint x: 247, startPoint y: 72, endPoint x: 241, endPoint y: 86, distance: 15.0
click at [241, 86] on div "Janela de atendimento Grade de atendimento Capacidade Transportadoras Veículos …" at bounding box center [217, 95] width 435 height 191
click at [119, 66] on img at bounding box center [119, 67] width 9 height 9
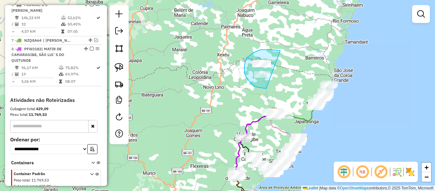
drag, startPoint x: 280, startPoint y: 51, endPoint x: 278, endPoint y: 80, distance: 30.0
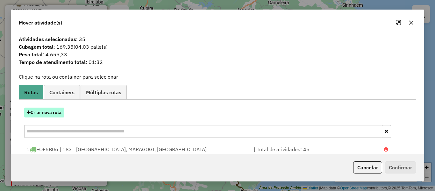
click at [49, 111] on button "Criar nova rota" at bounding box center [44, 113] width 40 height 10
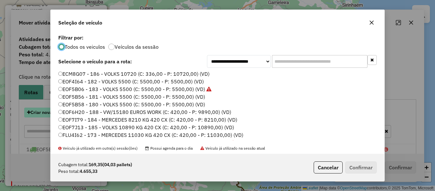
scroll to position [3, 2]
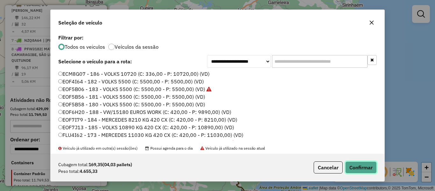
click at [363, 166] on button "Confirmar" at bounding box center [360, 167] width 31 height 12
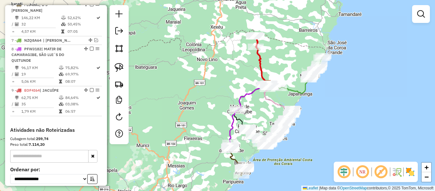
drag, startPoint x: 291, startPoint y: 87, endPoint x: 284, endPoint y: 62, distance: 26.5
click at [285, 63] on div "Janela de atendimento Grade de atendimento Capacidade Transportadoras Veículos …" at bounding box center [217, 95] width 435 height 191
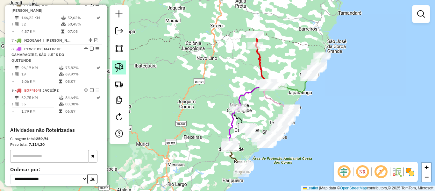
click at [122, 65] on img at bounding box center [119, 67] width 9 height 9
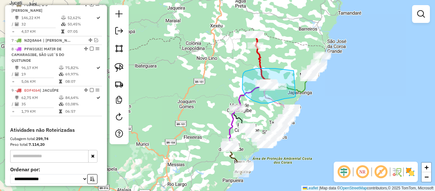
drag, startPoint x: 293, startPoint y: 71, endPoint x: 295, endPoint y: 96, distance: 25.8
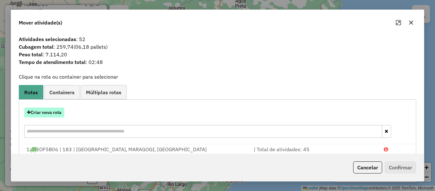
click at [43, 112] on button "Criar nova rota" at bounding box center [44, 113] width 40 height 10
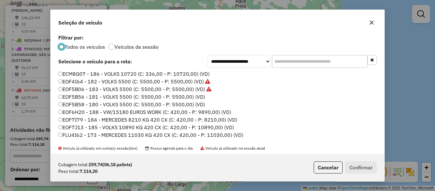
scroll to position [32, 0]
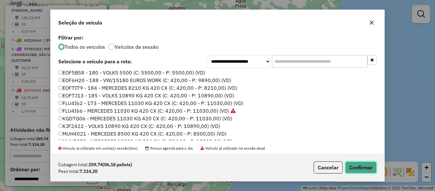
click at [352, 167] on button "Confirmar" at bounding box center [360, 167] width 31 height 12
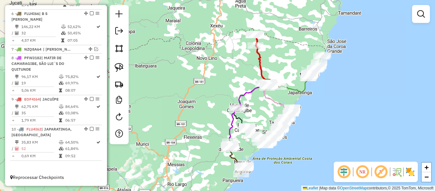
scroll to position [399, 0]
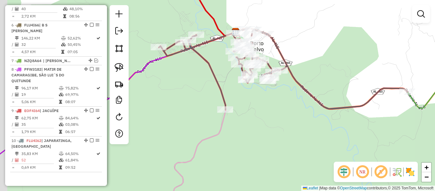
drag, startPoint x: 248, startPoint y: 94, endPoint x: 269, endPoint y: 122, distance: 35.1
click at [269, 122] on div "Janela de atendimento Grade de atendimento Capacidade Transportadoras Veículos …" at bounding box center [217, 95] width 435 height 191
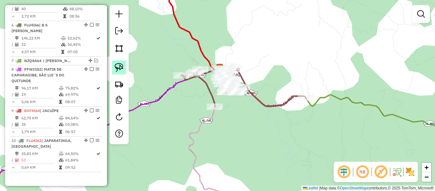
click at [119, 67] on img at bounding box center [119, 67] width 9 height 9
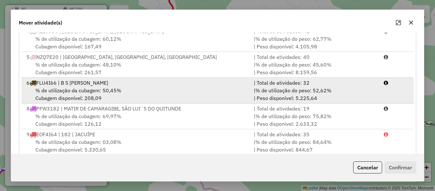
scroll to position [129, 0]
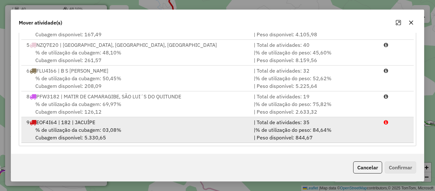
click at [110, 125] on div "9 EOF4I64 | 182 | JACUÍPE" at bounding box center [136, 122] width 227 height 8
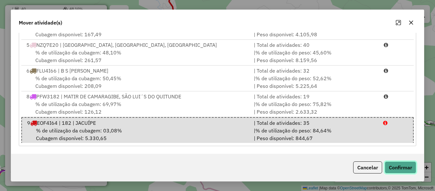
click at [399, 171] on button "Confirmar" at bounding box center [399, 167] width 31 height 12
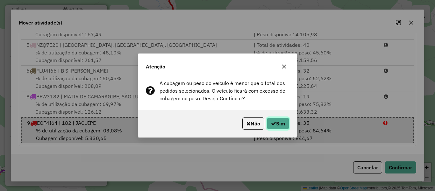
click at [274, 122] on icon "button" at bounding box center [273, 123] width 5 height 5
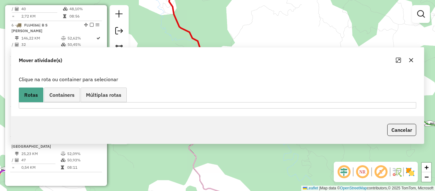
scroll to position [0, 0]
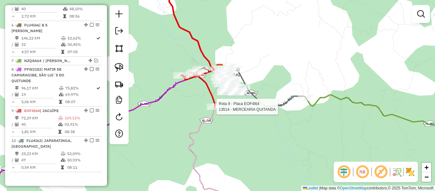
select select "**********"
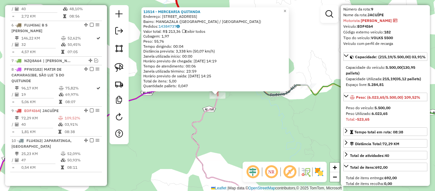
scroll to position [32, 0]
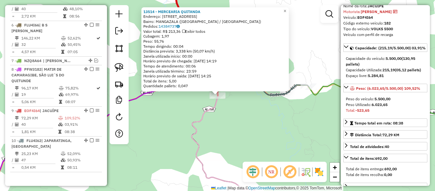
click at [291, 129] on div "13514 - MERCEARIA QUITANDA Endereço: R FZ QUITANDA, 1 Bairro: MANGAZALA (PORTO …" at bounding box center [217, 95] width 435 height 191
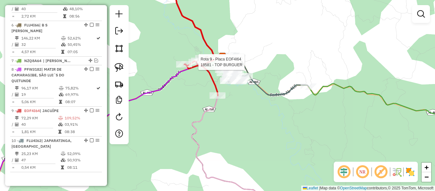
select select "**********"
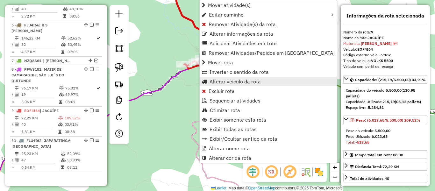
click at [225, 80] on span "Alterar veículo da rota" at bounding box center [234, 81] width 51 height 5
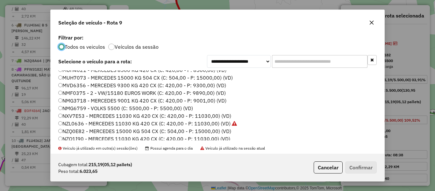
scroll to position [127, 0]
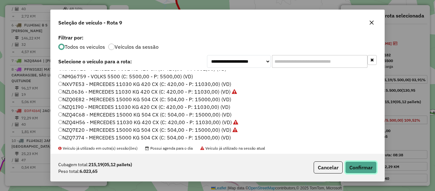
click at [358, 166] on button "Confirmar" at bounding box center [360, 167] width 31 height 12
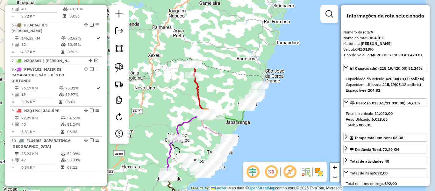
drag, startPoint x: 296, startPoint y: 60, endPoint x: 230, endPoint y: 82, distance: 70.2
click at [230, 82] on div "Janela de atendimento Grade de atendimento Capacidade Transportadoras Veículos …" at bounding box center [217, 95] width 435 height 191
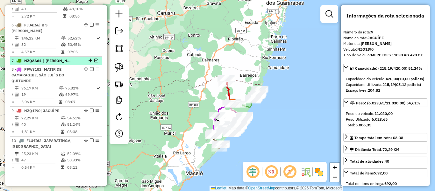
click at [96, 59] on em at bounding box center [96, 61] width 4 height 4
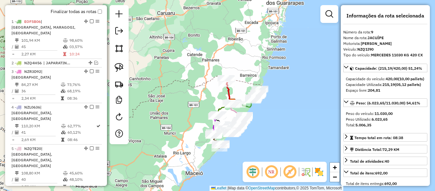
scroll to position [196, 0]
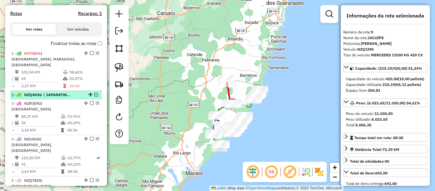
click at [95, 94] on em at bounding box center [96, 95] width 4 height 4
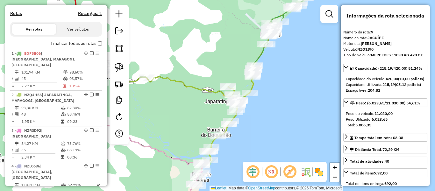
drag, startPoint x: 277, startPoint y: 92, endPoint x: 285, endPoint y: 83, distance: 11.7
click at [285, 83] on div "Janela de atendimento Grade de atendimento Capacidade Transportadoras Veículos …" at bounding box center [217, 95] width 435 height 191
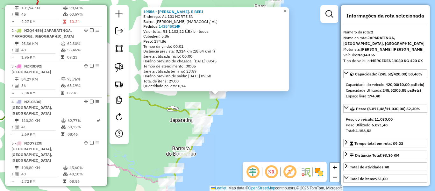
scroll to position [282, 0]
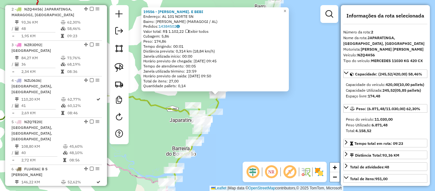
click at [261, 104] on div "19556 - ADMARIO LANC. E BEBI Endereço: AL 101 NORTE SN Bairro: SaO BENTO (MARAG…" at bounding box center [217, 95] width 435 height 191
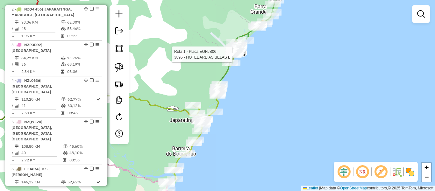
select select "**********"
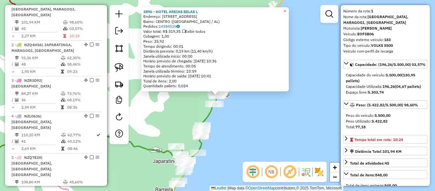
scroll to position [32, 0]
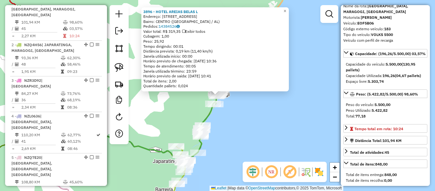
click at [287, 133] on div "3896 - HOTEL AREIAS BELAS L Endereço: AV BEIRA MAR, 59 Bairro: CENTRO (MARAGOGI…" at bounding box center [217, 95] width 435 height 191
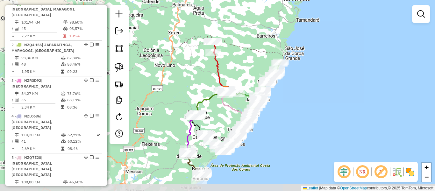
drag, startPoint x: 260, startPoint y: 132, endPoint x: 278, endPoint y: 100, distance: 36.8
click at [278, 100] on div "Janela de atendimento Grade de atendimento Capacidade Transportadoras Veículos …" at bounding box center [217, 95] width 435 height 191
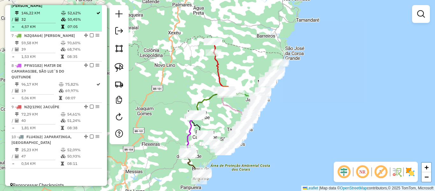
scroll to position [453, 0]
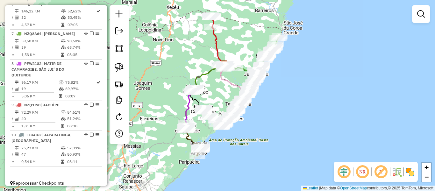
drag, startPoint x: 196, startPoint y: 94, endPoint x: 194, endPoint y: 69, distance: 25.5
click at [194, 69] on div "Janela de atendimento Grade de atendimento Capacidade Transportadoras Veículos …" at bounding box center [217, 95] width 435 height 191
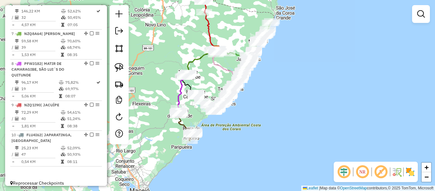
drag, startPoint x: 217, startPoint y: 89, endPoint x: 211, endPoint y: 74, distance: 16.0
click at [211, 74] on div "Janela de atendimento Grade de atendimento Capacidade Transportadoras Veículos …" at bounding box center [217, 95] width 435 height 191
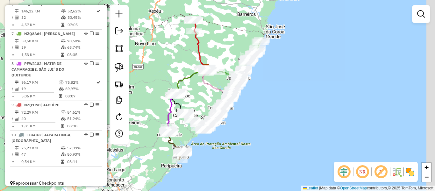
drag, startPoint x: 264, startPoint y: 44, endPoint x: 255, endPoint y: 68, distance: 26.2
click at [255, 68] on div "Janela de atendimento Grade de atendimento Capacidade Transportadoras Veículos …" at bounding box center [217, 95] width 435 height 191
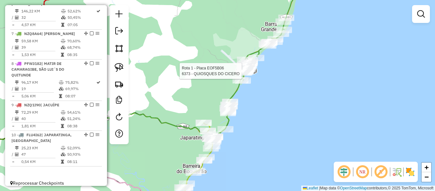
select select "**********"
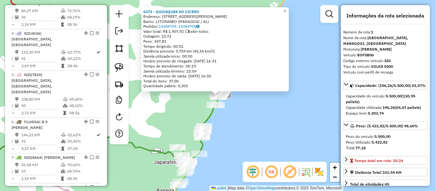
scroll to position [246, 0]
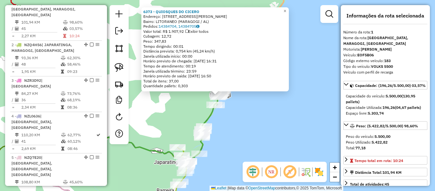
click at [257, 119] on div "6373 - QUIOSQUES DO CICERO Endereço: R GOVERNADOR AFRANIO LAGES 110, 110 Bairro…" at bounding box center [217, 95] width 435 height 191
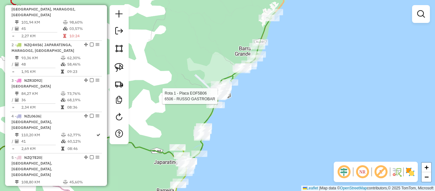
select select "**********"
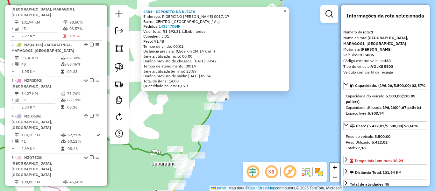
scroll to position [32, 0]
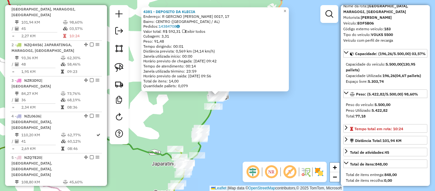
click at [289, 115] on div "4381 - DEPOSITO DA KLECIA Endereço: R GERCINO JOSE CORREIA 0017, 17 Bairro: CEN…" at bounding box center [217, 95] width 435 height 191
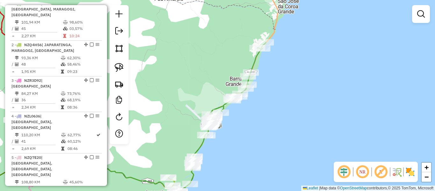
drag, startPoint x: 311, startPoint y: 46, endPoint x: 303, endPoint y: 78, distance: 32.7
click at [303, 78] on div "Janela de atendimento Grade de atendimento Capacidade Transportadoras Veículos …" at bounding box center [217, 95] width 435 height 191
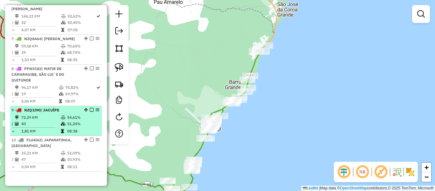
scroll to position [453, 0]
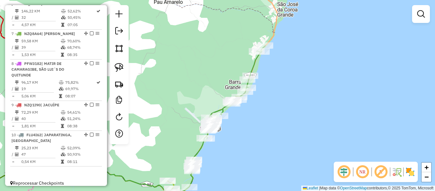
click at [177, 95] on div "Janela de atendimento Grade de atendimento Capacidade Transportadoras Veículos …" at bounding box center [217, 95] width 435 height 191
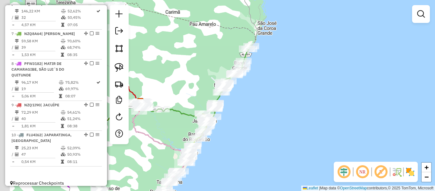
drag, startPoint x: 206, startPoint y: 87, endPoint x: 227, endPoint y: 60, distance: 33.7
click at [227, 53] on div "Janela de atendimento Grade de atendimento Capacidade Transportadoras Veículos …" at bounding box center [217, 95] width 435 height 191
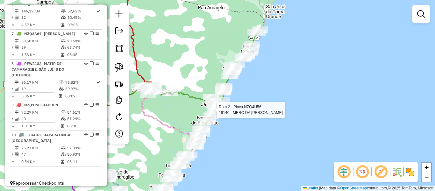
select select "**********"
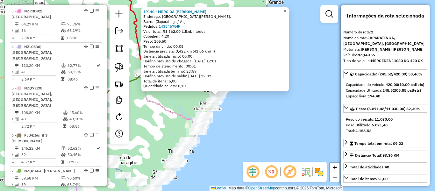
scroll to position [282, 0]
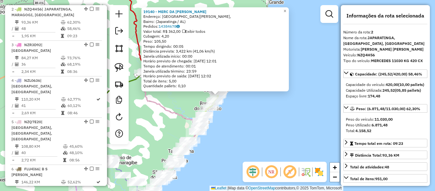
click at [249, 113] on div "19140 - MERC DA STEFANY Endereço: Rua Francisco de Barros Régis, Bairro: (Japar…" at bounding box center [217, 95] width 435 height 191
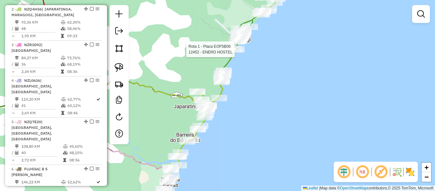
select select "**********"
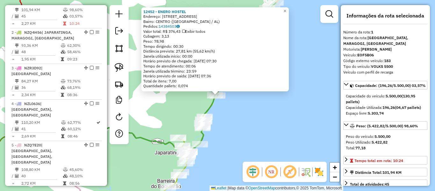
scroll to position [246, 0]
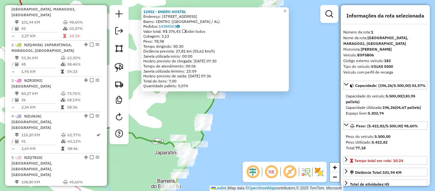
click at [396, 145] on div "Peso Utilizado: 5.422,82" at bounding box center [384, 142] width 79 height 6
click at [286, 118] on div "12452 - ENERO HOSTEL Endereço: R DA PRAIA, 129 Bairro: CENTRO (MARAGOGI / AL) P…" at bounding box center [217, 95] width 435 height 191
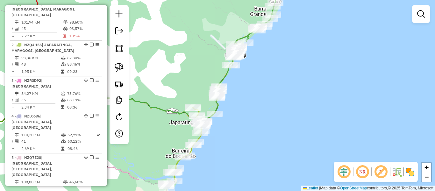
drag, startPoint x: 264, startPoint y: 124, endPoint x: 279, endPoint y: 94, distance: 33.6
click at [279, 94] on div "Janela de atendimento Grade de atendimento Capacidade Transportadoras Veículos …" at bounding box center [217, 95] width 435 height 191
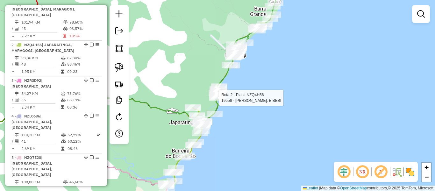
select select "**********"
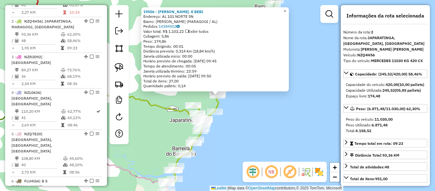
scroll to position [282, 0]
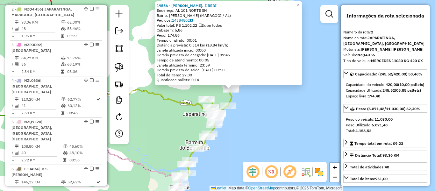
drag, startPoint x: 296, startPoint y: 119, endPoint x: 309, endPoint y: 113, distance: 14.7
click at [309, 113] on div "19556 - ADMARIO LANC. E BEBI Endereço: AL 101 NORTE SN Bairro: SaO BENTO (MARAG…" at bounding box center [217, 95] width 435 height 191
click at [301, 133] on div "19556 - ADMARIO LANC. E BEBI Endereço: AL 101 NORTE SN Bairro: SaO BENTO (MARAG…" at bounding box center [217, 95] width 435 height 191
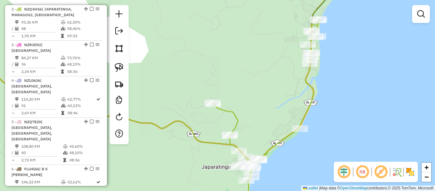
click at [264, 102] on div "Janela de atendimento Grade de atendimento Capacidade Transportadoras Veículos …" at bounding box center [217, 95] width 435 height 191
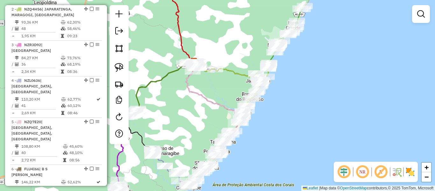
drag, startPoint x: 254, startPoint y: 82, endPoint x: 256, endPoint y: 61, distance: 21.2
click at [256, 61] on div "Janela de atendimento Grade de atendimento Capacidade Transportadoras Veículos …" at bounding box center [217, 95] width 435 height 191
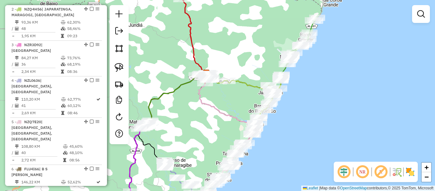
drag, startPoint x: 302, startPoint y: 47, endPoint x: 314, endPoint y: 60, distance: 17.8
click at [314, 60] on div "Janela de atendimento Grade de atendimento Capacidade Transportadoras Veículos …" at bounding box center [217, 95] width 435 height 191
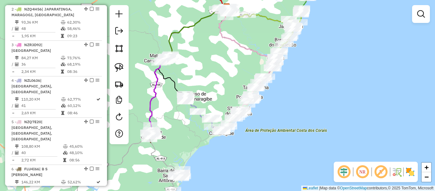
drag, startPoint x: 241, startPoint y: 108, endPoint x: 259, endPoint y: 47, distance: 62.5
click at [259, 47] on div "Janela de atendimento Grade de atendimento Capacidade Transportadoras Veículos …" at bounding box center [217, 95] width 435 height 191
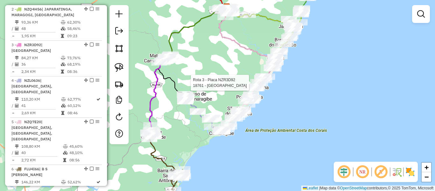
select select "**********"
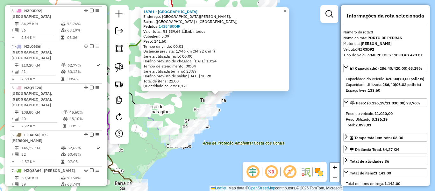
scroll to position [317, 0]
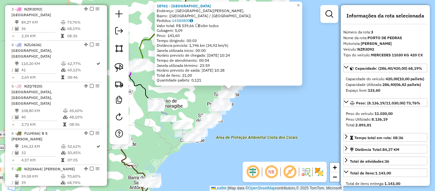
drag, startPoint x: 284, startPoint y: 110, endPoint x: 313, endPoint y: 86, distance: 37.5
click at [313, 86] on div "18761 - MONAN BOUTIQUE HOTEL Endereço: Rua Coronel Avelino Cunha, Bairro: (Port…" at bounding box center [217, 95] width 435 height 191
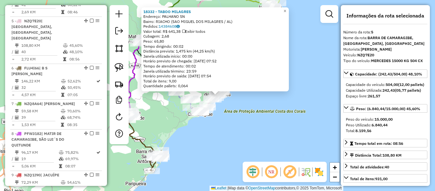
scroll to position [394, 0]
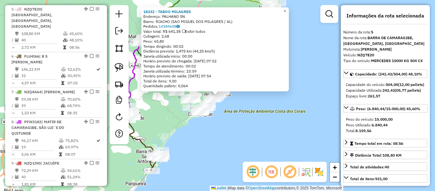
drag, startPoint x: 388, startPoint y: 147, endPoint x: 392, endPoint y: 136, distance: 12.0
click at [392, 136] on div "Peso do veículo: 15.000,00 Peso Utilizado: 6.840,44 Total: 8.159,56" at bounding box center [385, 125] width 84 height 22
click at [300, 144] on div "18332 - TABOO MILAGRES Endereço: PALHANO SN Bairro: RIACHO (SAO MIGUEL DOS MILA…" at bounding box center [217, 95] width 435 height 191
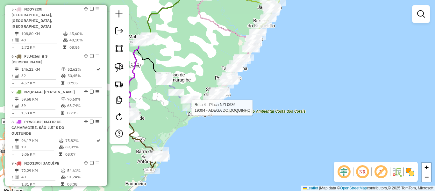
select select "**********"
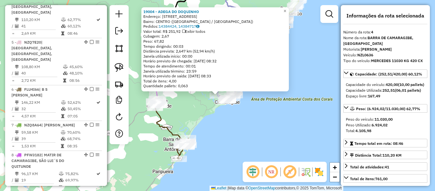
scroll to position [353, 0]
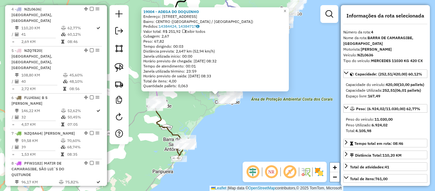
click at [280, 131] on div "19004 - ADEGA DO DOQUINHO Endereço: Barra De Camaragibe 58 Bairro: CENTRO (PASS…" at bounding box center [217, 95] width 435 height 191
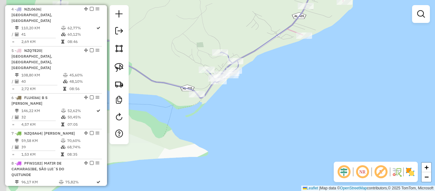
drag, startPoint x: 235, startPoint y: 122, endPoint x: 278, endPoint y: 144, distance: 48.2
click at [278, 144] on div "Janela de atendimento Grade de atendimento Capacidade Transportadoras Veículos …" at bounding box center [217, 95] width 435 height 191
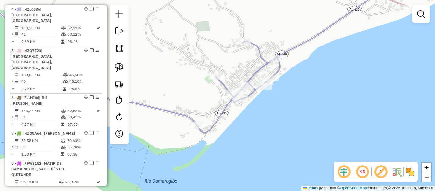
click at [241, 63] on div "Janela de atendimento Grade de atendimento Capacidade Transportadoras Veículos …" at bounding box center [217, 95] width 435 height 191
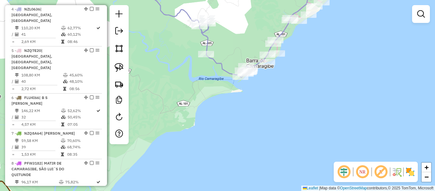
drag, startPoint x: 215, startPoint y: 47, endPoint x: 223, endPoint y: 59, distance: 14.5
click at [223, 59] on div "Janela de atendimento Grade de atendimento Capacidade Transportadoras Veículos …" at bounding box center [217, 95] width 435 height 191
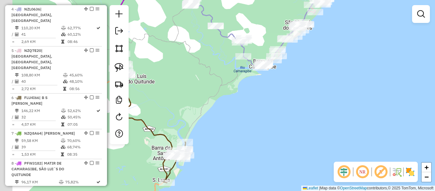
drag, startPoint x: 191, startPoint y: 62, endPoint x: 219, endPoint y: 59, distance: 27.8
click at [219, 59] on div "Janela de atendimento Grade de atendimento Capacidade Transportadoras Veículos …" at bounding box center [217, 95] width 435 height 191
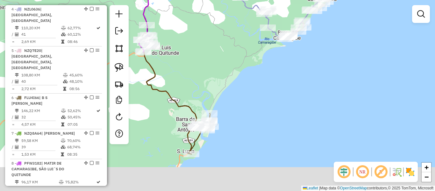
drag, startPoint x: 207, startPoint y: 74, endPoint x: 230, endPoint y: 38, distance: 42.3
click at [229, 32] on div "Janela de atendimento Grade de atendimento Capacidade Transportadoras Veículos …" at bounding box center [217, 95] width 435 height 191
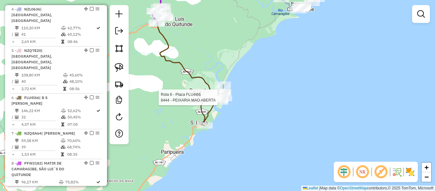
select select "**********"
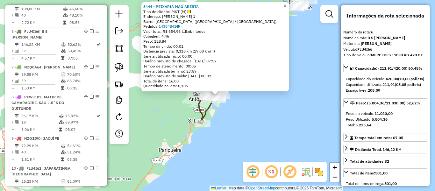
scroll to position [436, 0]
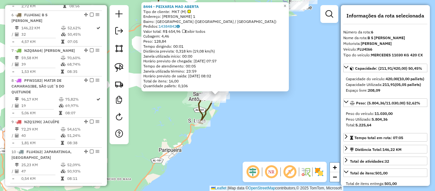
click at [305, 122] on div "8444 - PEIXARIA MAO ABERTA Tipo de cliente: MKT (M) Endereço: CECILIA CANDIDO 1…" at bounding box center [217, 95] width 435 height 191
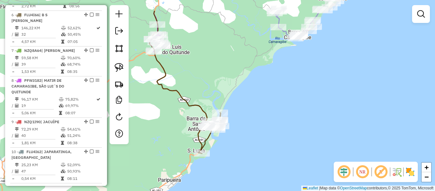
drag, startPoint x: 278, startPoint y: 115, endPoint x: 242, endPoint y: 136, distance: 41.5
click at [277, 175] on div "Janela de atendimento Grade de atendimento Capacidade Transportadoras Veículos …" at bounding box center [217, 95] width 435 height 191
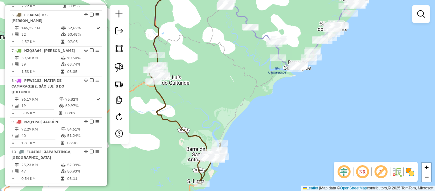
drag, startPoint x: 201, startPoint y: 89, endPoint x: 264, endPoint y: 106, distance: 65.2
click at [264, 105] on div "Janela de atendimento Grade de atendimento Capacidade Transportadoras Veículos …" at bounding box center [217, 95] width 435 height 191
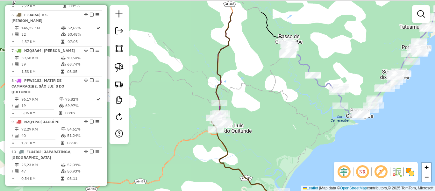
drag, startPoint x: 254, startPoint y: 57, endPoint x: 241, endPoint y: 142, distance: 85.9
click at [243, 149] on div "Janela de atendimento Grade de atendimento Capacidade Transportadoras Veículos …" at bounding box center [217, 95] width 435 height 191
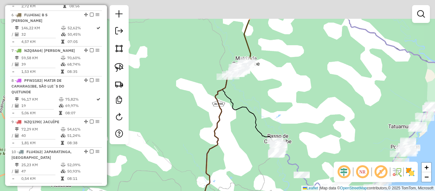
drag, startPoint x: 241, startPoint y: 87, endPoint x: 239, endPoint y: 126, distance: 38.8
click at [239, 126] on div "Janela de atendimento Grade de atendimento Capacidade Transportadoras Veículos …" at bounding box center [217, 95] width 435 height 191
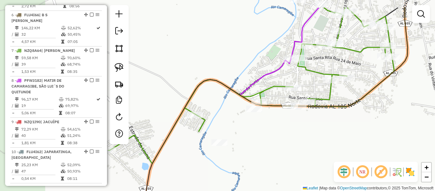
drag, startPoint x: 311, startPoint y: 106, endPoint x: 279, endPoint y: 173, distance: 74.1
click at [279, 173] on div "Janela de atendimento Grade de atendimento Capacidade Transportadoras Veículos …" at bounding box center [217, 95] width 435 height 191
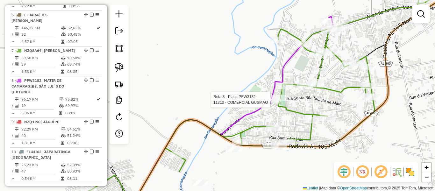
select select "**********"
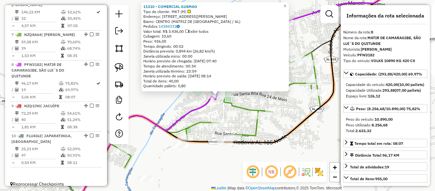
scroll to position [453, 0]
click at [313, 140] on div "11310 - COMERCIAL GUSMAO Tipo de cliente: MKT (M) Endereço: R DR OSMAN MASCAREN…" at bounding box center [217, 95] width 435 height 191
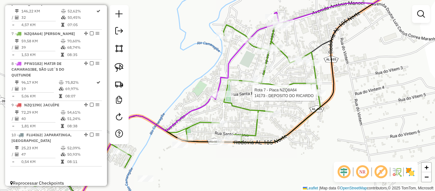
select select "**********"
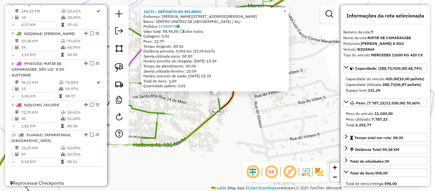
click at [240, 138] on div "14173 - DEPOSITO DO RICARDO Endereço: R RUA MANOEL JOSE DE MENDONCA, 52 Bairro:…" at bounding box center [217, 95] width 435 height 191
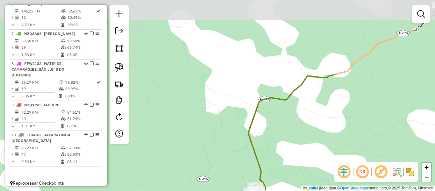
drag, startPoint x: 301, startPoint y: 75, endPoint x: 259, endPoint y: 199, distance: 131.0
click at [259, 191] on html "Aguarde... Pop-up bloqueado! Seu navegador bloqueou automáticamente a abertura …" at bounding box center [217, 95] width 435 height 191
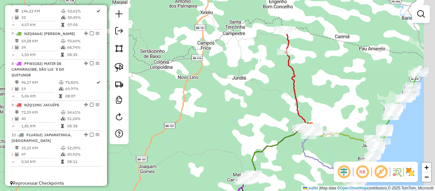
drag, startPoint x: 310, startPoint y: 73, endPoint x: 260, endPoint y: 100, distance: 57.2
click at [257, 131] on div "Janela de atendimento Grade de atendimento Capacidade Transportadoras Veículos …" at bounding box center [217, 95] width 435 height 191
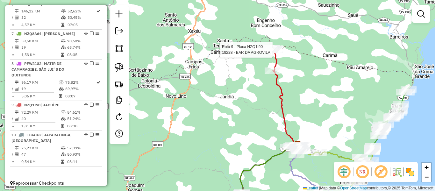
click at [271, 53] on div at bounding box center [274, 49] width 16 height 6
select select "**********"
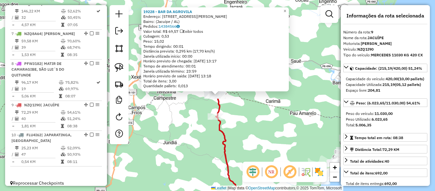
click at [290, 144] on div "19228 - BAR DA AGROVILA Endereço: Rua Miguel Norato, 426 Bairro: (Jacuípe / AL)…" at bounding box center [217, 95] width 435 height 191
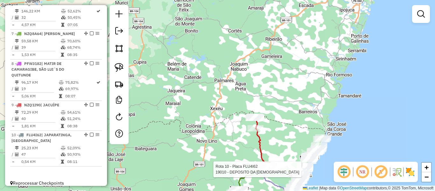
select select "**********"
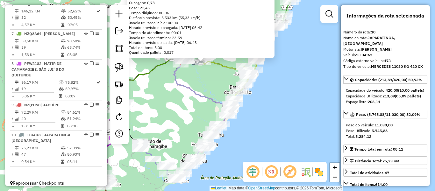
click at [207, 87] on div "19010 - DEPOSITO DA CRISTINN Endereço: manganzla Porto calvo SN Bairro: CENTRO …" at bounding box center [217, 95] width 435 height 191
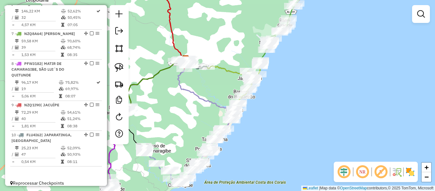
drag, startPoint x: 190, startPoint y: 106, endPoint x: 203, endPoint y: 84, distance: 25.7
click at [203, 84] on div "Janela de atendimento Grade de atendimento Capacidade Transportadoras Veículos …" at bounding box center [217, 95] width 435 height 191
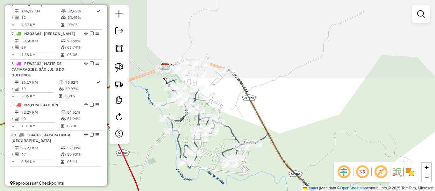
drag, startPoint x: 195, startPoint y: 75, endPoint x: 226, endPoint y: 195, distance: 123.8
click at [226, 191] on html "Aguarde... Pop-up bloqueado! Seu navegador bloqueou automáticamente a abertura …" at bounding box center [217, 95] width 435 height 191
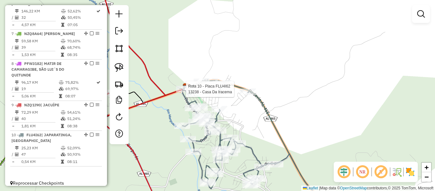
select select "**********"
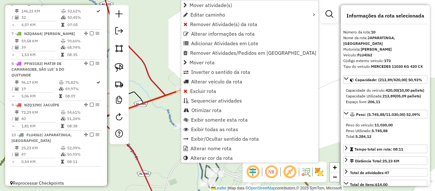
click at [172, 69] on div "Janela de atendimento Grade de atendimento Capacidade Transportadoras Veículos …" at bounding box center [217, 95] width 435 height 191
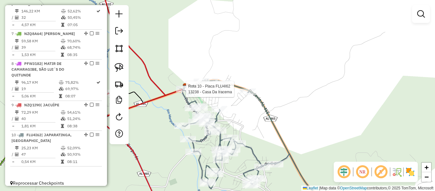
select select "**********"
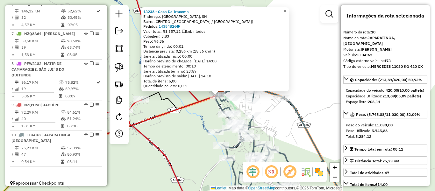
click at [185, 114] on div "13238 - Casa Da Iracema Endereço: R Rua Santo Amaro, SN Bairro: CENTRO (PORTO C…" at bounding box center [217, 95] width 435 height 191
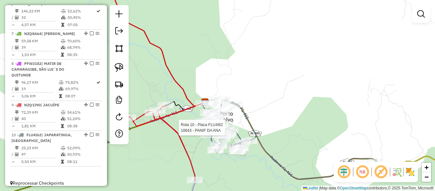
select select "**********"
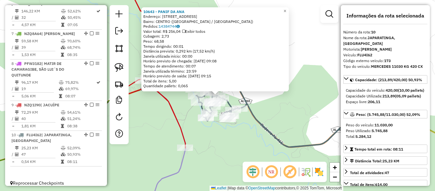
click at [231, 135] on div "10643 - PANIF DA ANA Endereço: R DA ALEGRIA, 170 Bairro: CENTRO (PORTO CALVO / …" at bounding box center [217, 95] width 435 height 191
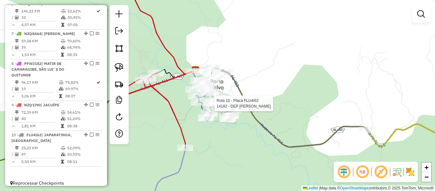
select select "**********"
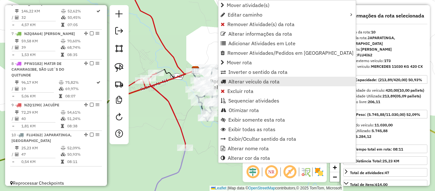
click at [241, 81] on span "Alterar veículo da rota" at bounding box center [253, 81] width 51 height 5
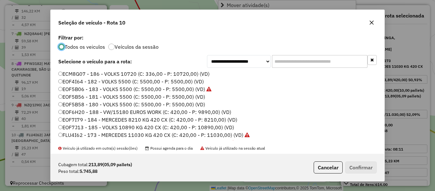
scroll to position [3, 2]
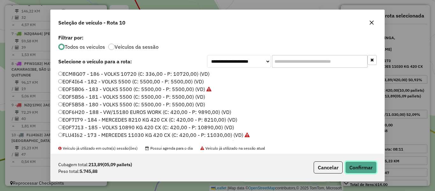
click at [360, 167] on button "Confirmar" at bounding box center [360, 167] width 31 height 12
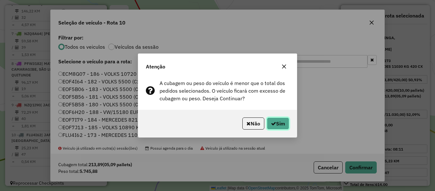
click at [280, 122] on button "Sim" at bounding box center [278, 123] width 22 height 12
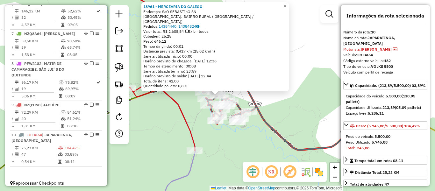
click at [202, 120] on div "18961 - MERCEARIA DO GALEGO Endereço: SaO SEBASTIaO SN Bairro: BAIRRO RURAL (PO…" at bounding box center [217, 95] width 435 height 191
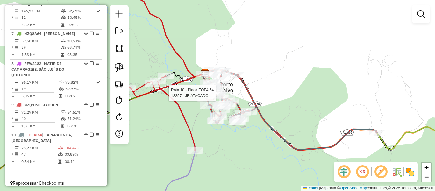
select select "**********"
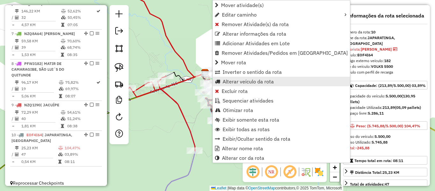
click at [231, 84] on span "Alterar veículo da rota" at bounding box center [247, 81] width 51 height 5
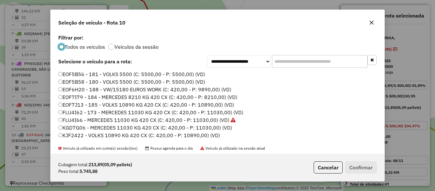
scroll to position [32, 0]
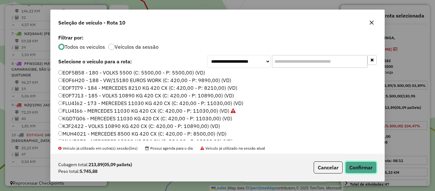
click at [347, 169] on button "Confirmar" at bounding box center [360, 167] width 31 height 12
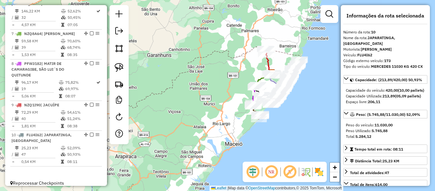
drag, startPoint x: 289, startPoint y: 63, endPoint x: 275, endPoint y: 64, distance: 14.1
click at [275, 64] on div "Janela de atendimento Grade de atendimento Capacidade Transportadoras Veículos …" at bounding box center [217, 95] width 435 height 191
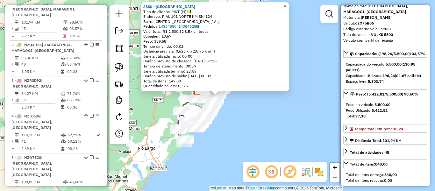
click at [284, 104] on div "3880 - CLUB HOTEL SALINAS D Tipo de cliente: MKT (M) Endereço: R AL 101 NORTE K…" at bounding box center [217, 95] width 435 height 191
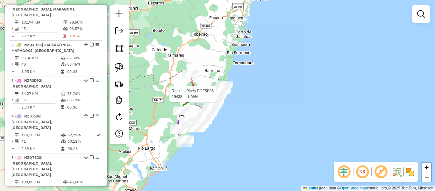
select select "**********"
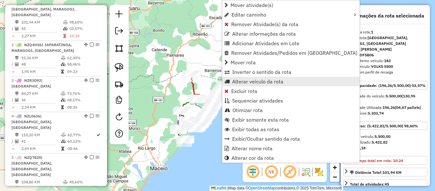
click at [239, 83] on span "Alterar veículo da rota" at bounding box center [257, 81] width 51 height 5
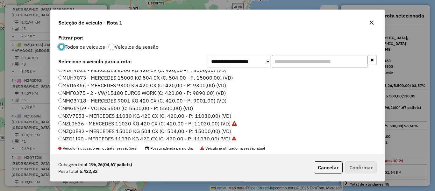
scroll to position [127, 0]
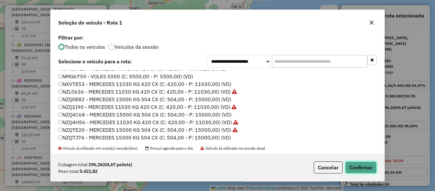
click at [357, 170] on button "Confirmar" at bounding box center [360, 167] width 31 height 12
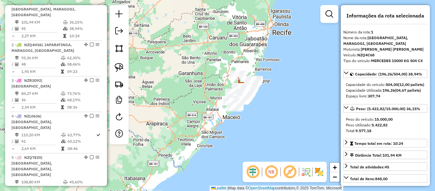
drag, startPoint x: 250, startPoint y: 81, endPoint x: 249, endPoint y: 59, distance: 22.6
click at [249, 59] on div "Janela de atendimento Grade de atendimento Capacidade Transportadoras Veículos …" at bounding box center [217, 95] width 435 height 191
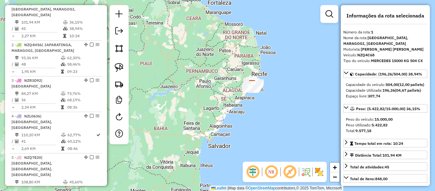
click at [263, 108] on div "Janela de atendimento Grade de atendimento Capacidade Transportadoras Veículos …" at bounding box center [217, 95] width 435 height 191
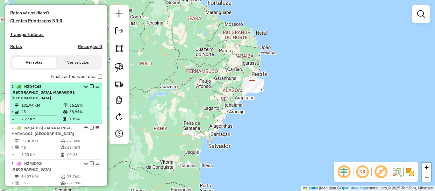
scroll to position [151, 0]
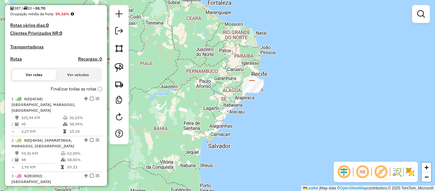
click at [16, 62] on h4 "Rotas" at bounding box center [16, 58] width 12 height 5
select select "*"
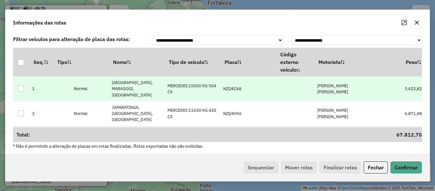
click at [342, 89] on td "[PERSON_NAME] [PERSON_NAME]" at bounding box center [342, 88] width 56 height 25
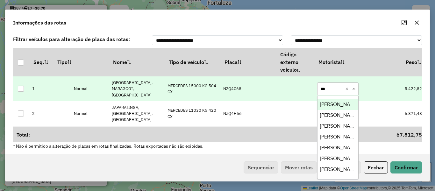
type input "****"
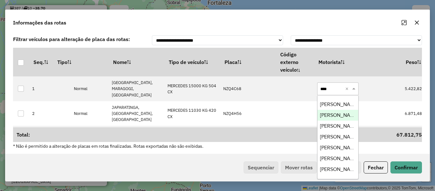
click at [324, 115] on span "[PERSON_NAME]" at bounding box center [339, 114] width 38 height 5
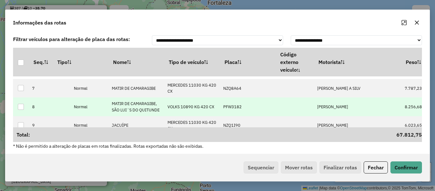
scroll to position [143, 0]
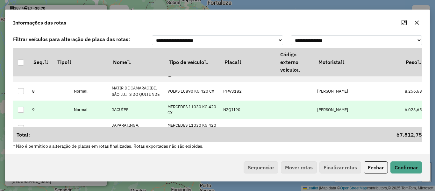
click at [346, 107] on p-celleditor "LEONARDO TORRES DIAS" at bounding box center [332, 109] width 31 height 5
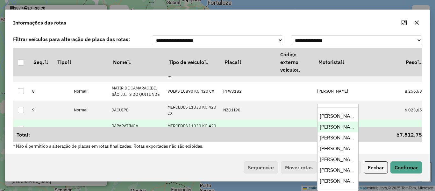
type input "***"
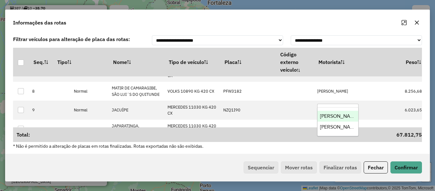
click at [345, 117] on span "[PERSON_NAME]" at bounding box center [339, 115] width 38 height 5
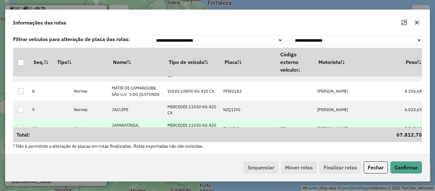
scroll to position [2, 0]
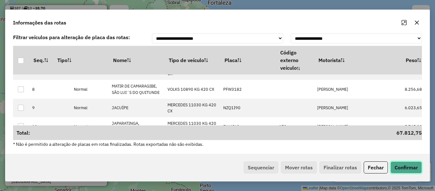
click at [407, 165] on button "Confirmar" at bounding box center [405, 167] width 31 height 12
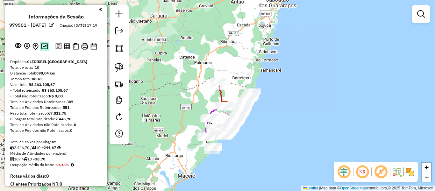
click at [44, 49] on img at bounding box center [44, 46] width 7 height 6
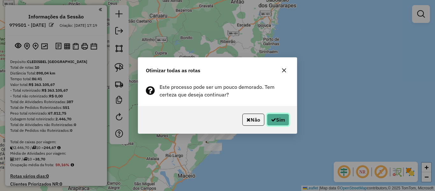
click at [274, 123] on button "Sim" at bounding box center [278, 120] width 22 height 12
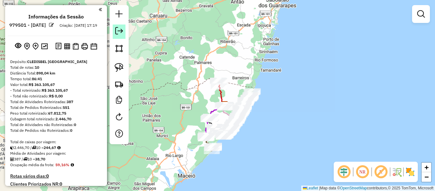
click at [122, 30] on em at bounding box center [119, 31] width 8 height 8
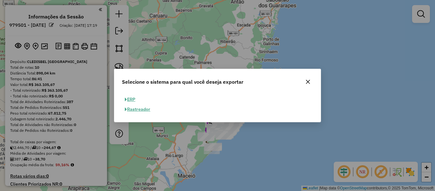
click at [131, 101] on button "ERP" at bounding box center [130, 99] width 16 height 10
select select "**"
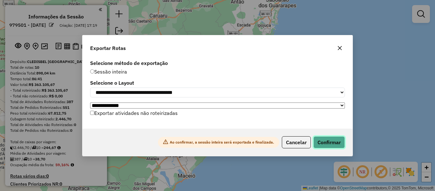
click at [326, 148] on button "Confirmar" at bounding box center [328, 142] width 31 height 12
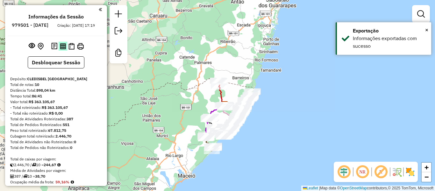
click at [64, 49] on img at bounding box center [63, 46] width 6 height 6
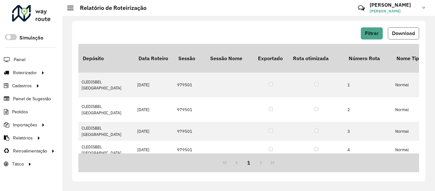
click at [407, 34] on span "Download" at bounding box center [403, 33] width 23 height 5
